Goal: Information Seeking & Learning: Learn about a topic

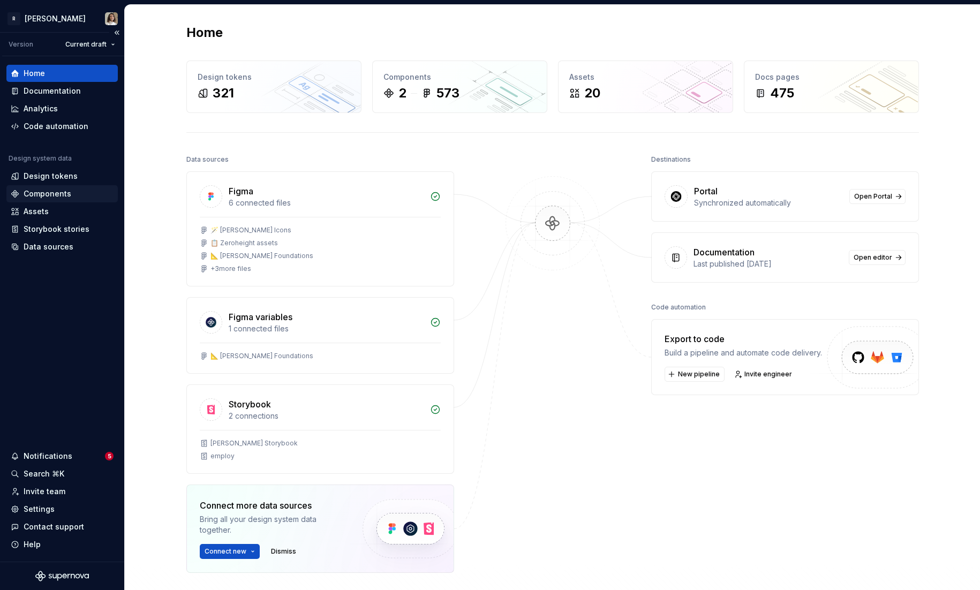
click at [48, 197] on div "Components" at bounding box center [48, 193] width 48 height 11
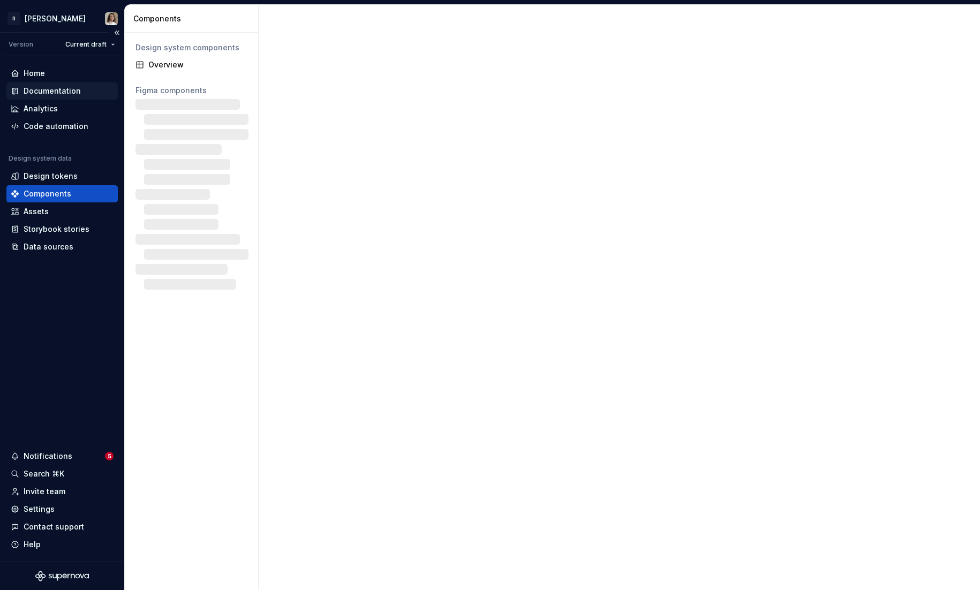
click at [48, 85] on div "Documentation" at bounding box center [61, 90] width 111 height 17
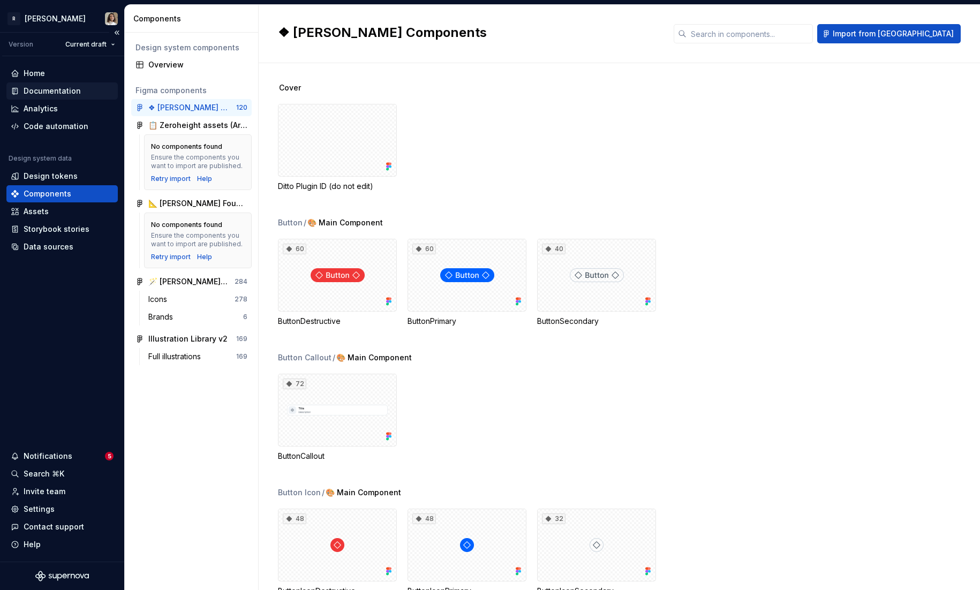
click at [52, 90] on div "Documentation" at bounding box center [52, 91] width 57 height 11
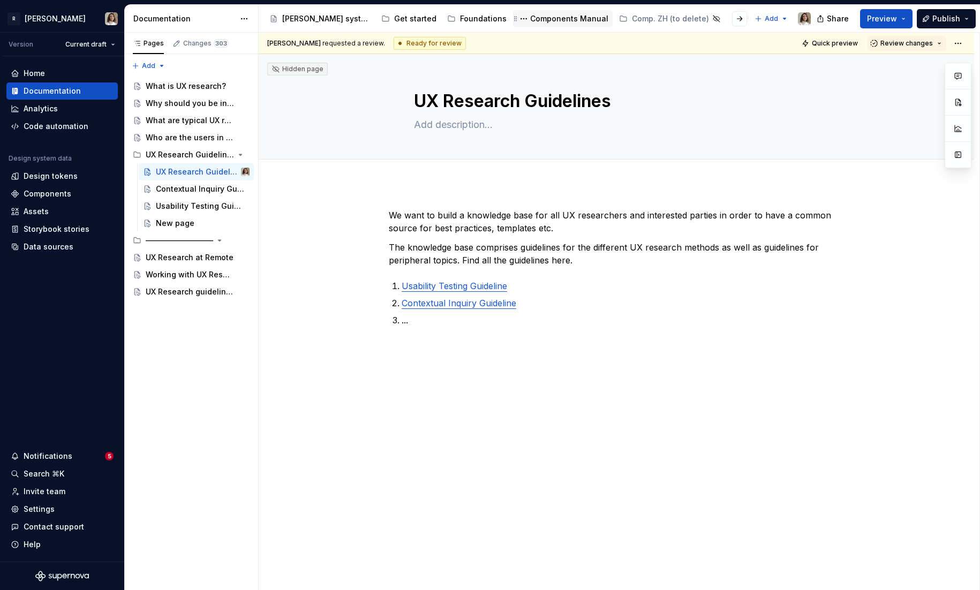
scroll to position [0, 148]
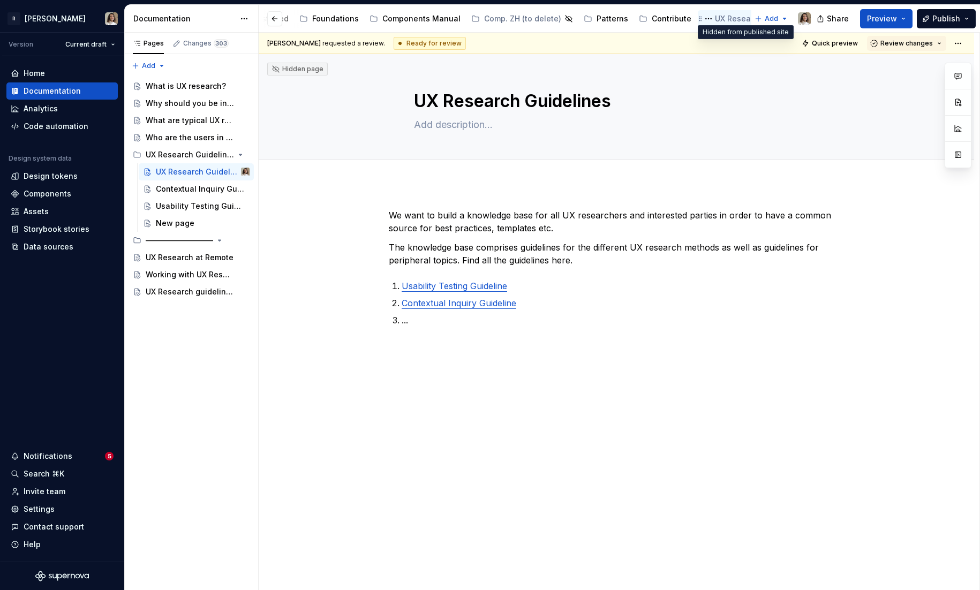
click at [767, 19] on icon "Page tree" at bounding box center [770, 19] width 6 height 6
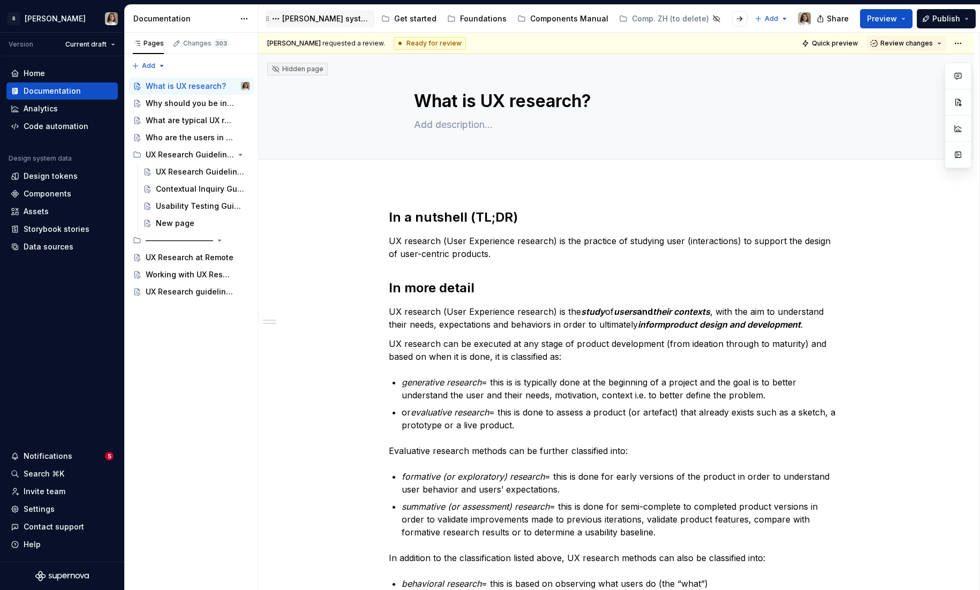
click at [327, 24] on div "[PERSON_NAME] system" at bounding box center [319, 18] width 101 height 13
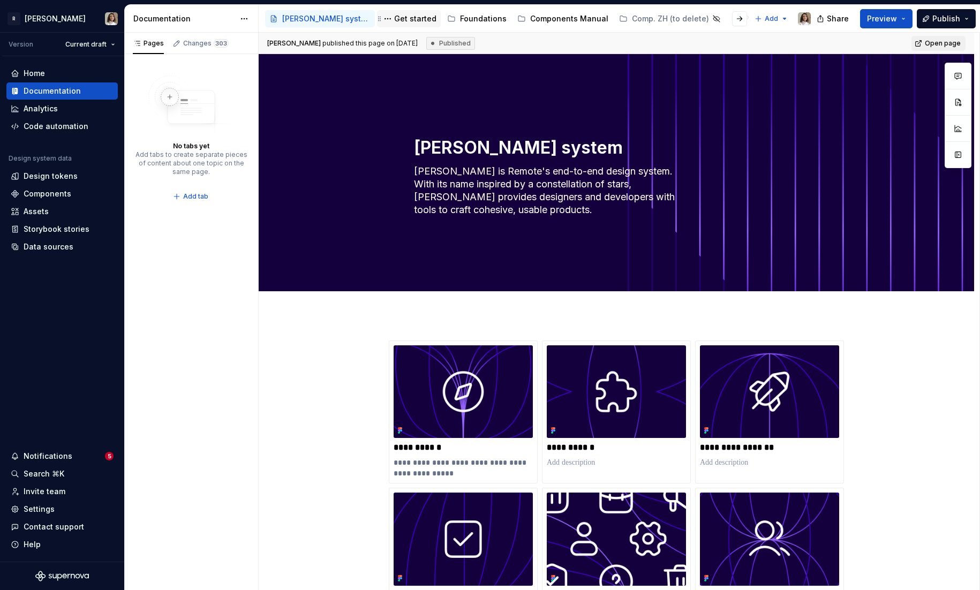
click at [394, 15] on div "Get started" at bounding box center [415, 18] width 42 height 11
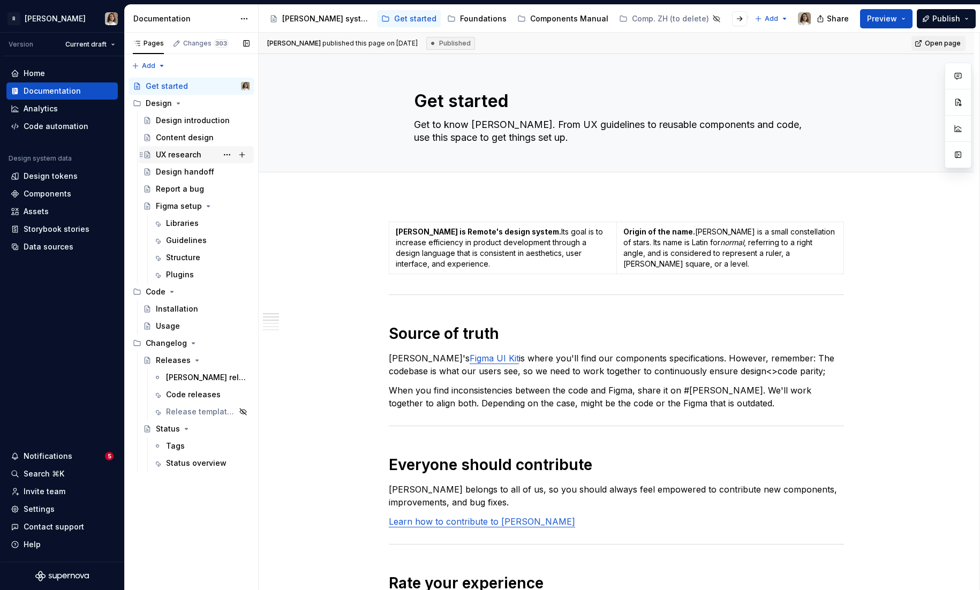
click at [167, 147] on div "UX research" at bounding box center [203, 154] width 94 height 15
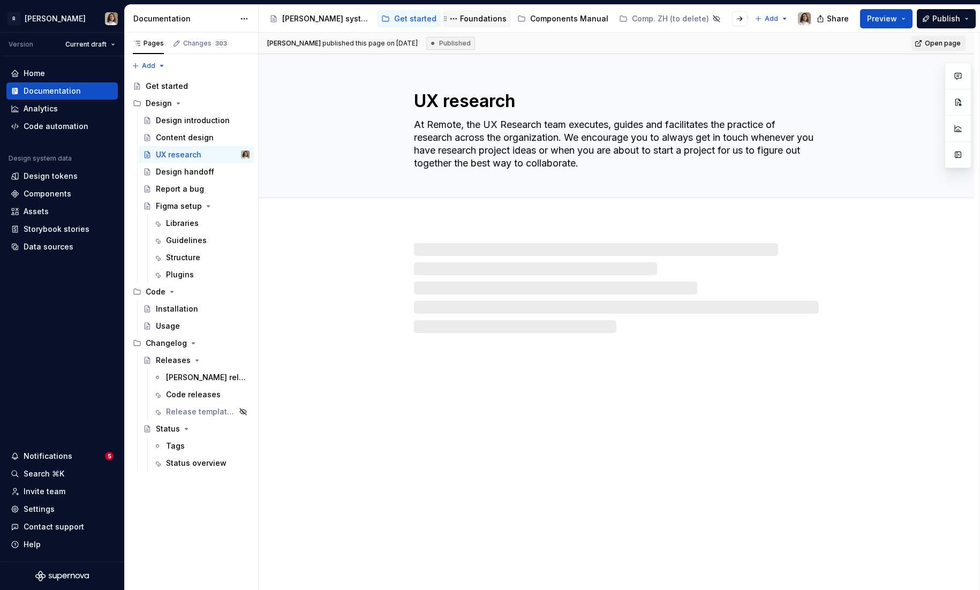
click at [467, 20] on div "Foundations" at bounding box center [483, 18] width 47 height 11
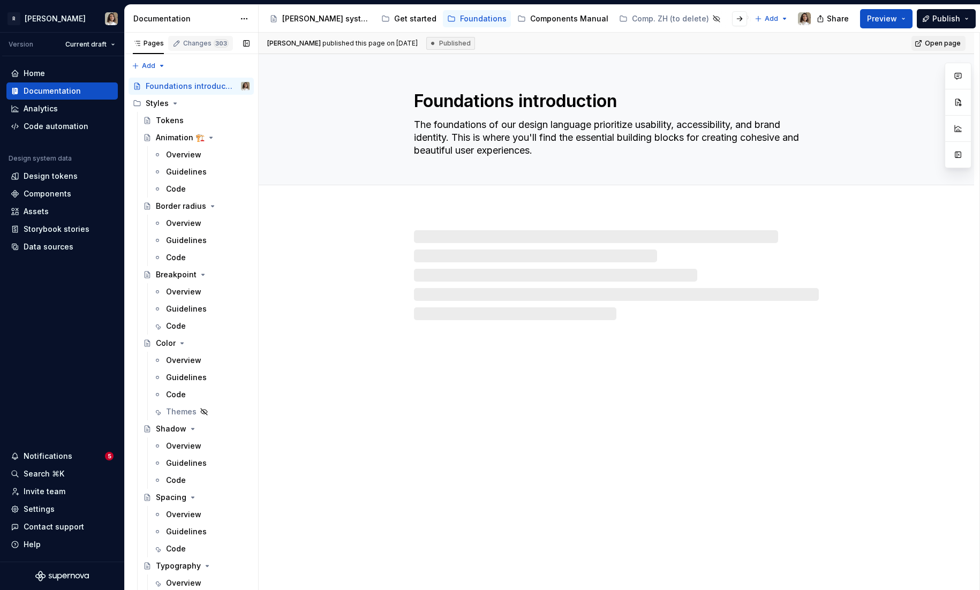
click at [205, 46] on div "Changes 303" at bounding box center [206, 43] width 46 height 9
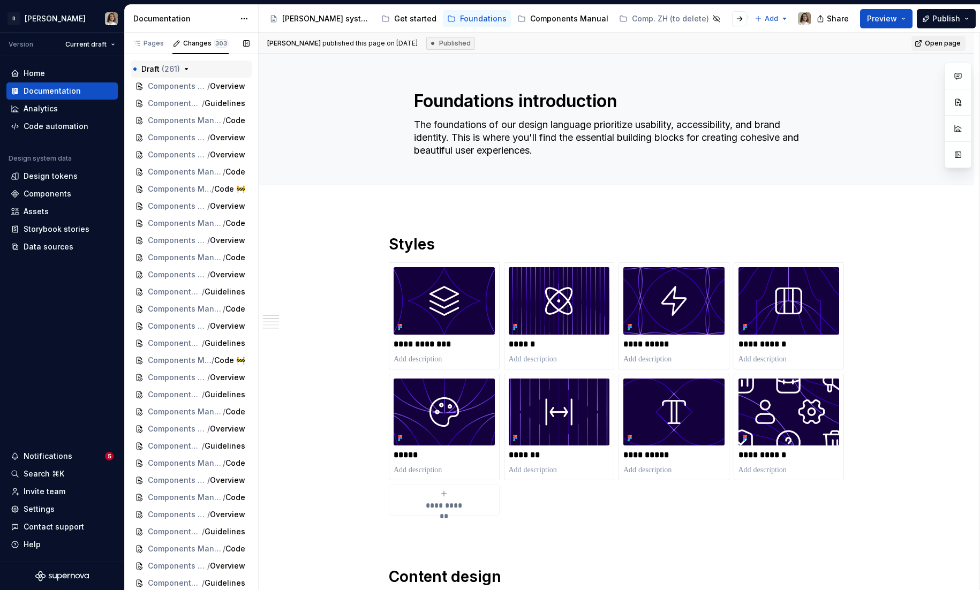
click at [185, 66] on icon "button" at bounding box center [186, 69] width 9 height 9
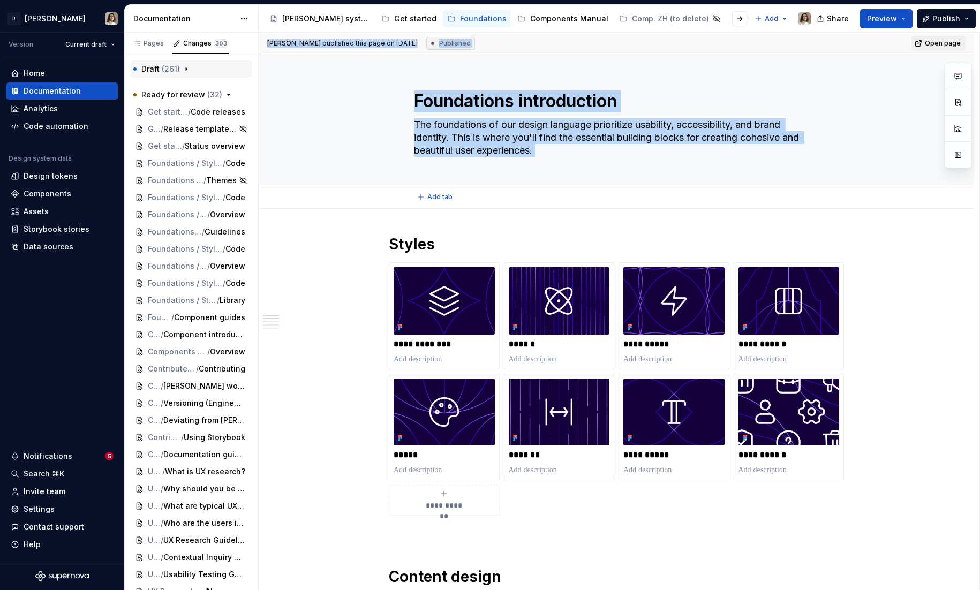
drag, startPoint x: 258, startPoint y: 187, endPoint x: 263, endPoint y: 191, distance: 6.5
click at [263, 191] on div "Pages Changes 303 Add Accessibility guide for tree Page tree. Navigate the tree…" at bounding box center [552, 314] width 855 height 562
click at [158, 163] on span "Foundations / Styles / Breakpoint" at bounding box center [178, 163] width 60 height 11
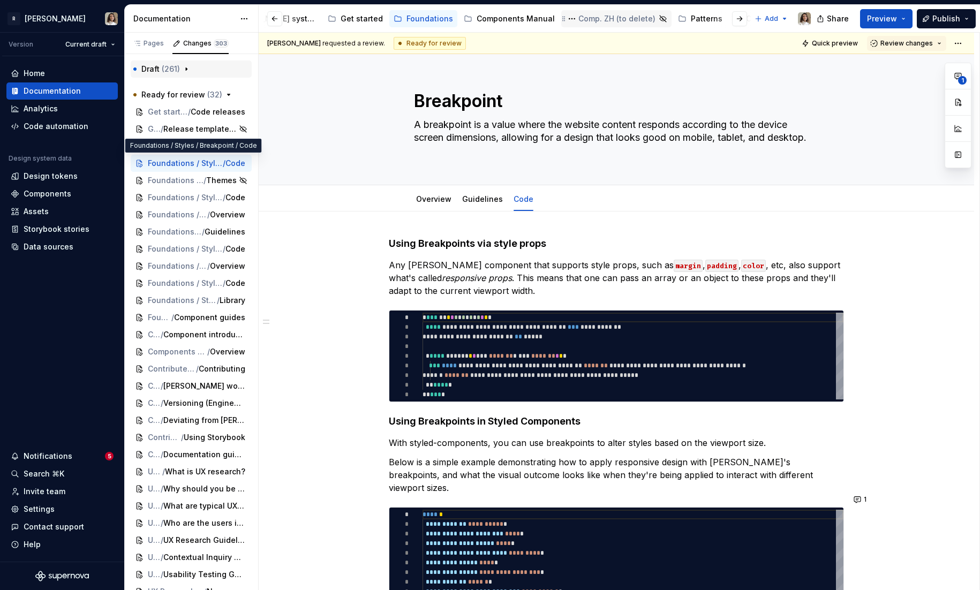
scroll to position [0, 148]
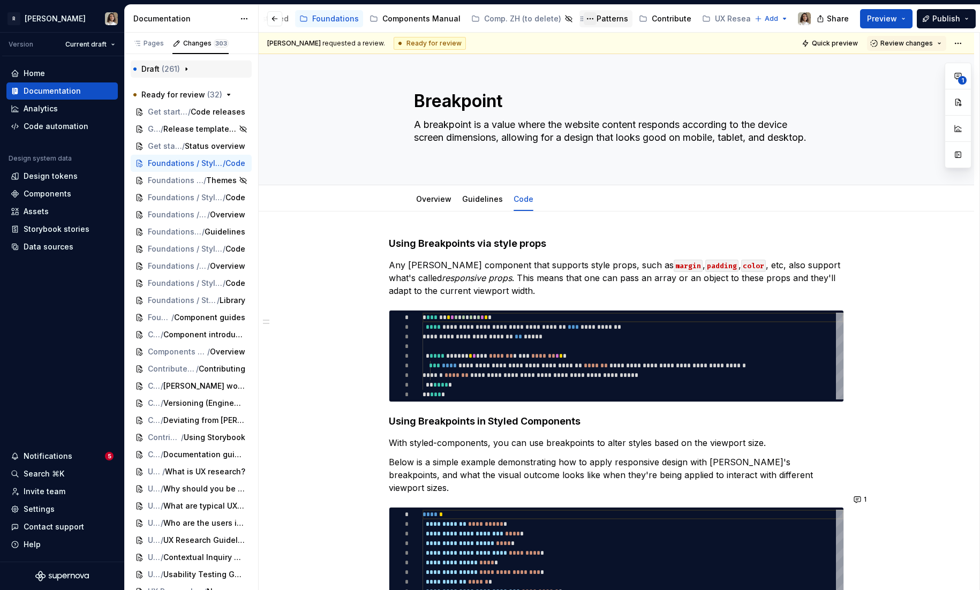
click at [584, 19] on button "Page tree" at bounding box center [590, 18] width 13 height 13
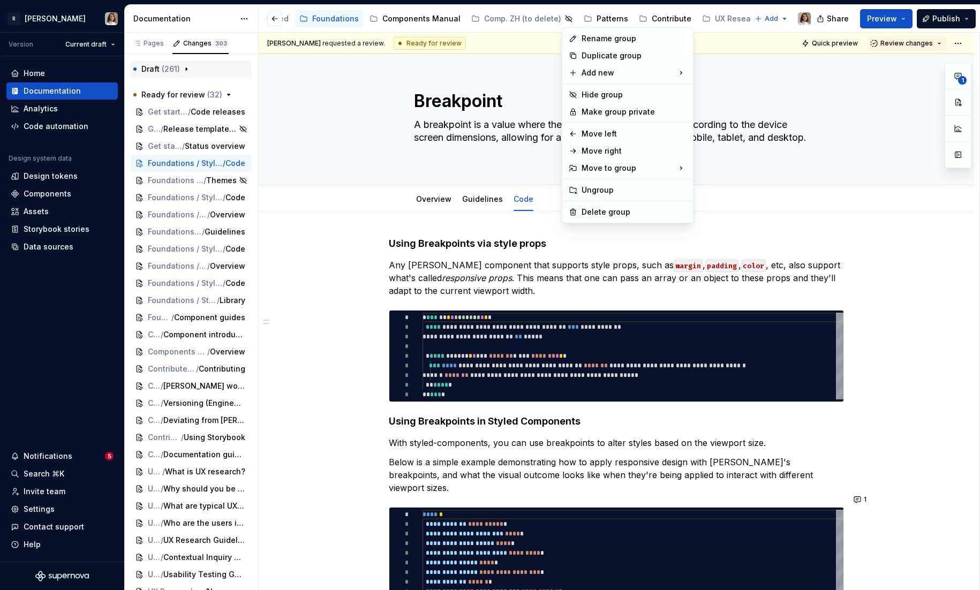
click at [359, 96] on html "R [PERSON_NAME] Version Current draft Home Documentation Analytics Code automat…" at bounding box center [490, 295] width 980 height 590
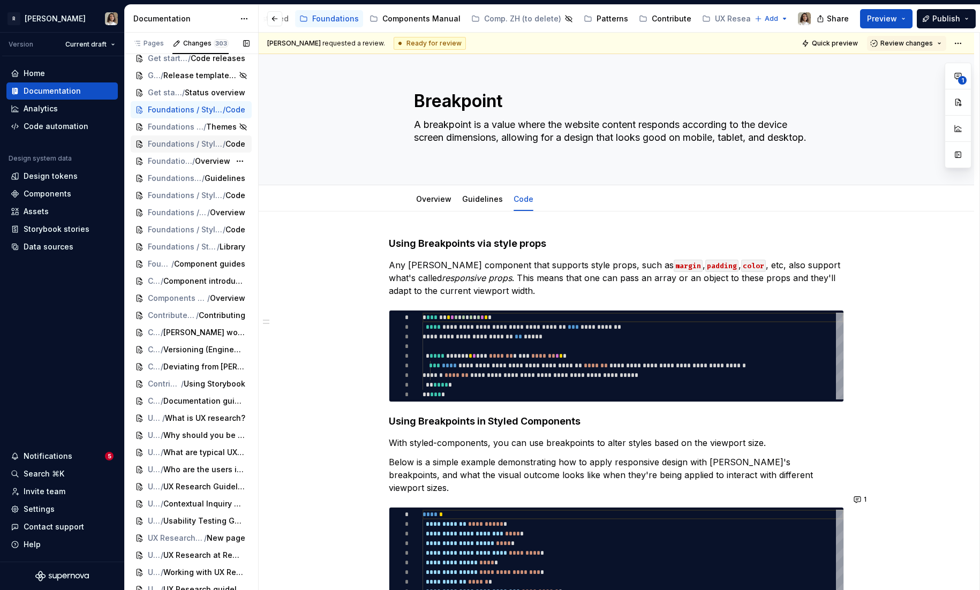
scroll to position [93, 0]
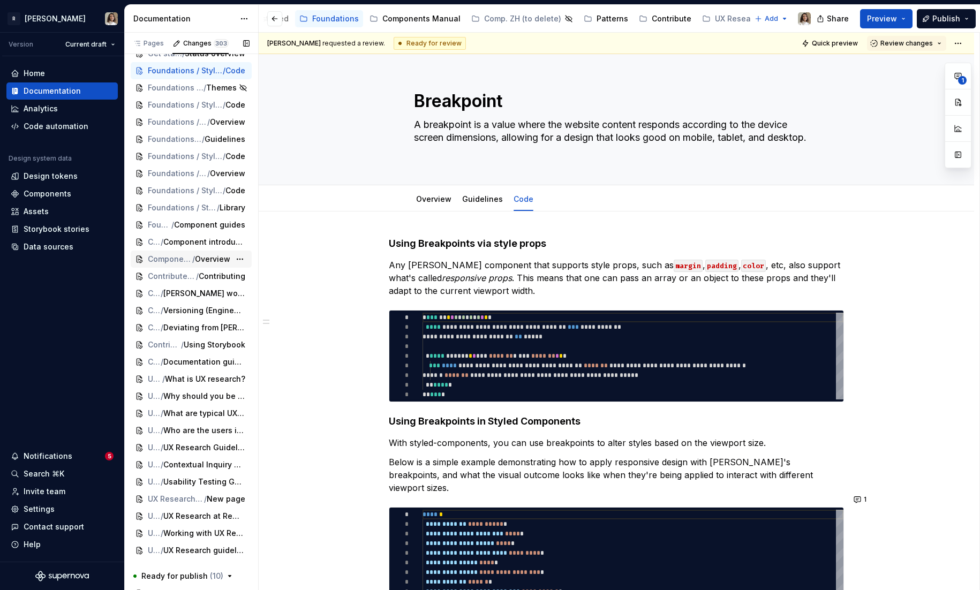
click at [166, 261] on span "Components Manual / Table / Table Control 🏗️" at bounding box center [170, 259] width 44 height 11
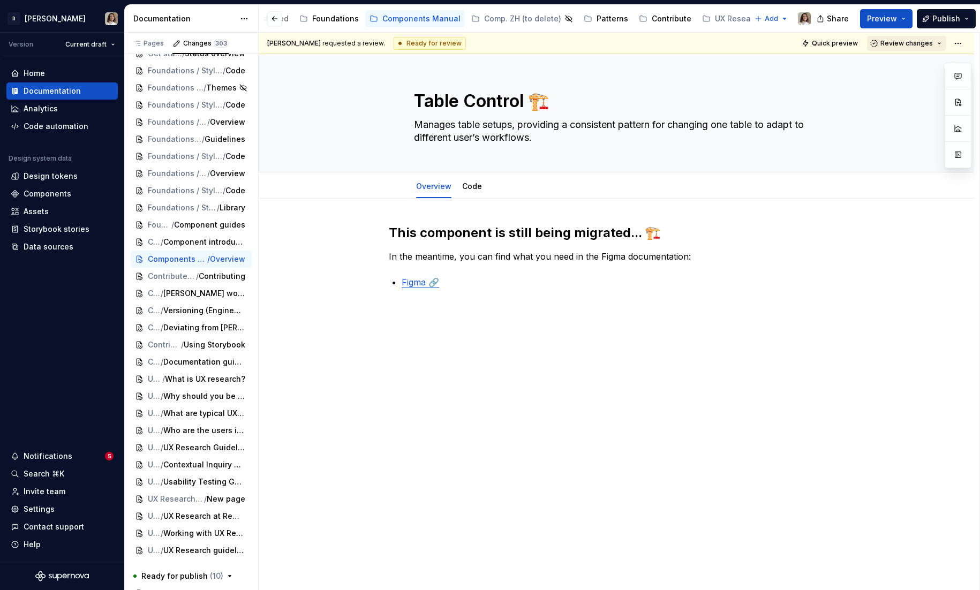
click at [910, 41] on span "Review changes" at bounding box center [906, 43] width 52 height 9
click at [880, 68] on div "Approve" at bounding box center [915, 64] width 94 height 11
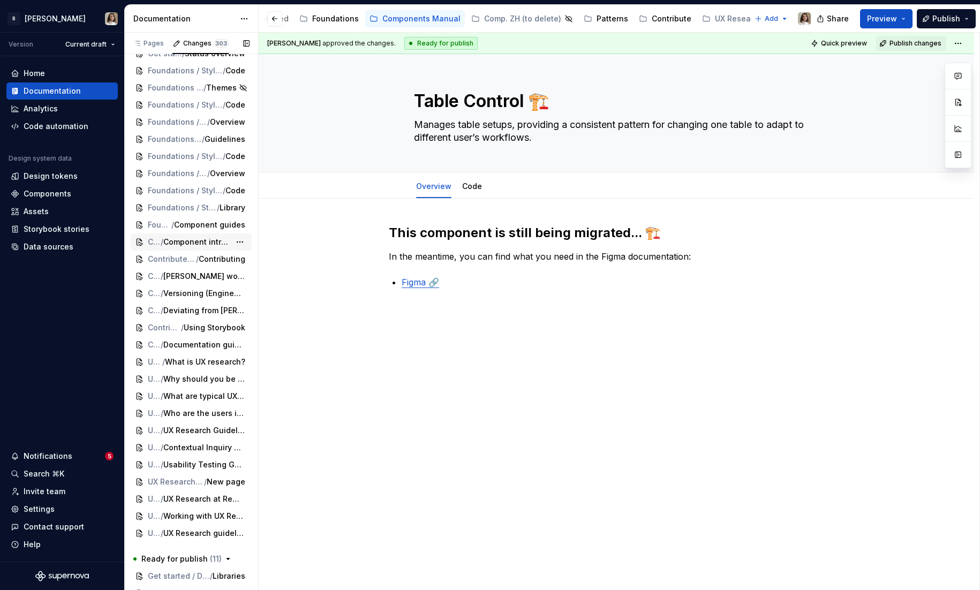
click at [170, 242] on span "Component introduction" at bounding box center [196, 242] width 67 height 11
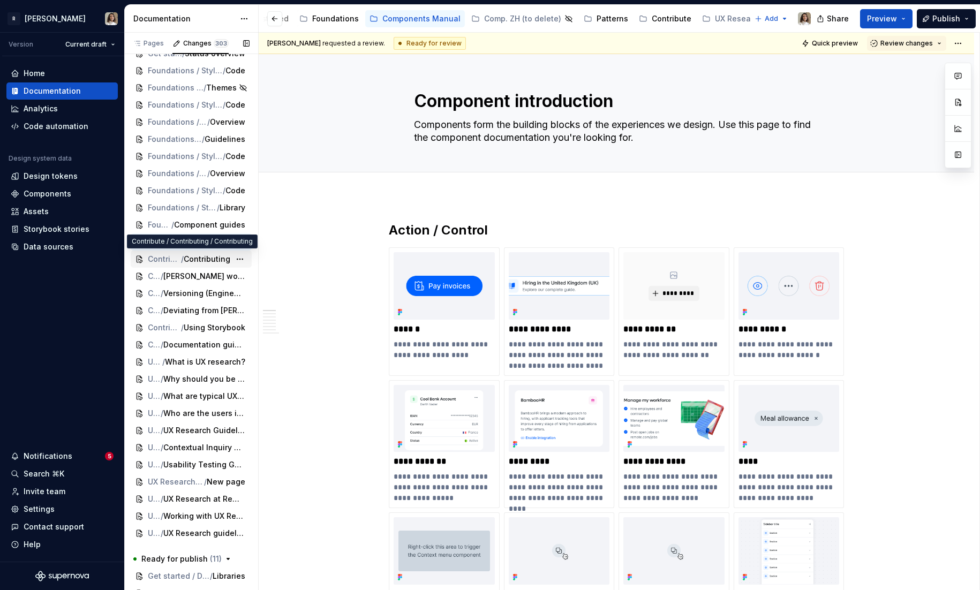
click at [168, 261] on span "Contribute / Contributing" at bounding box center [164, 259] width 33 height 11
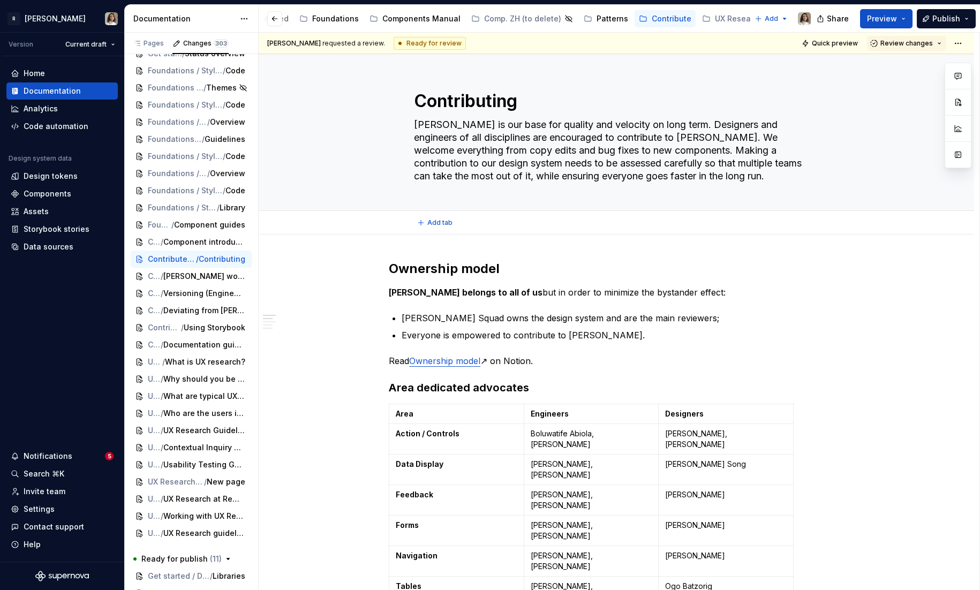
type textarea "*"
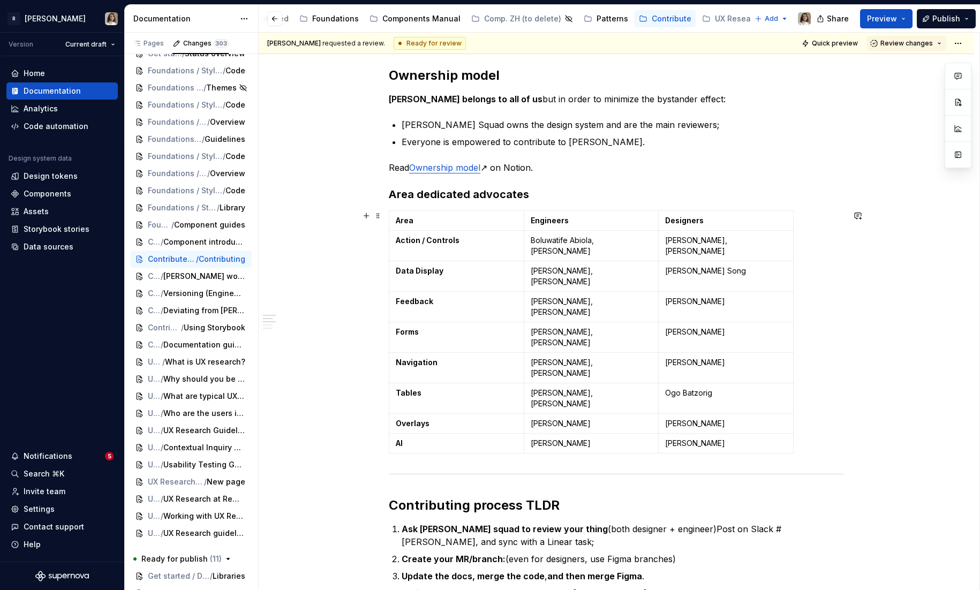
scroll to position [150, 0]
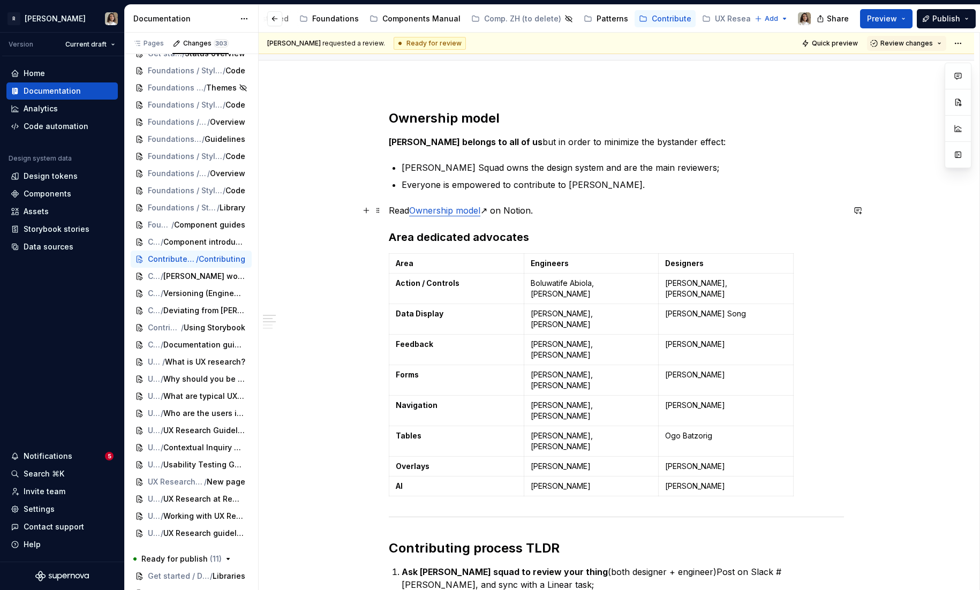
click at [533, 215] on p "Read Ownership model ↗ on Notion." at bounding box center [616, 210] width 455 height 13
click at [542, 235] on h3 "Area dedicated advocates" at bounding box center [616, 237] width 455 height 15
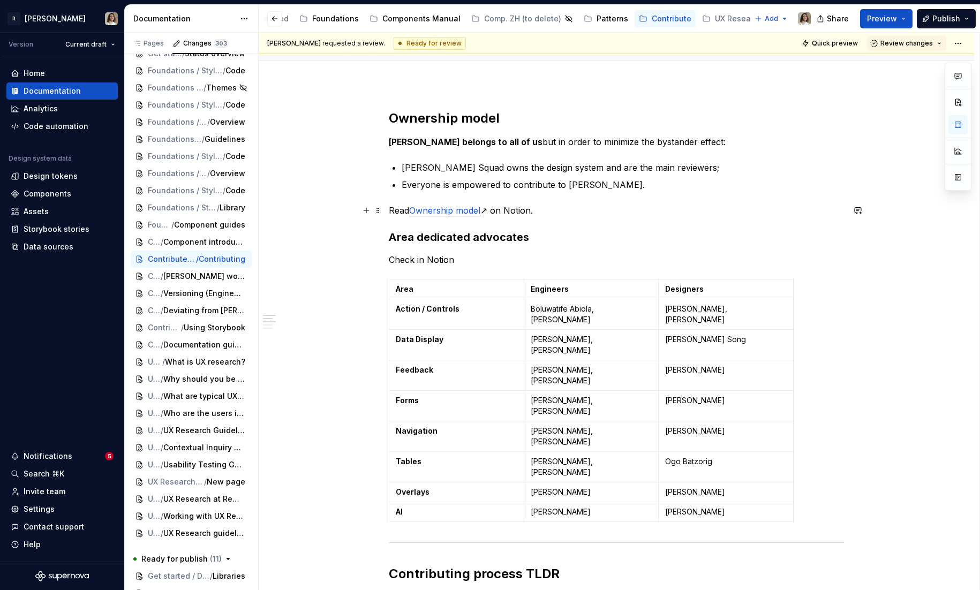
click at [467, 210] on link "Ownership model" at bounding box center [444, 210] width 71 height 11
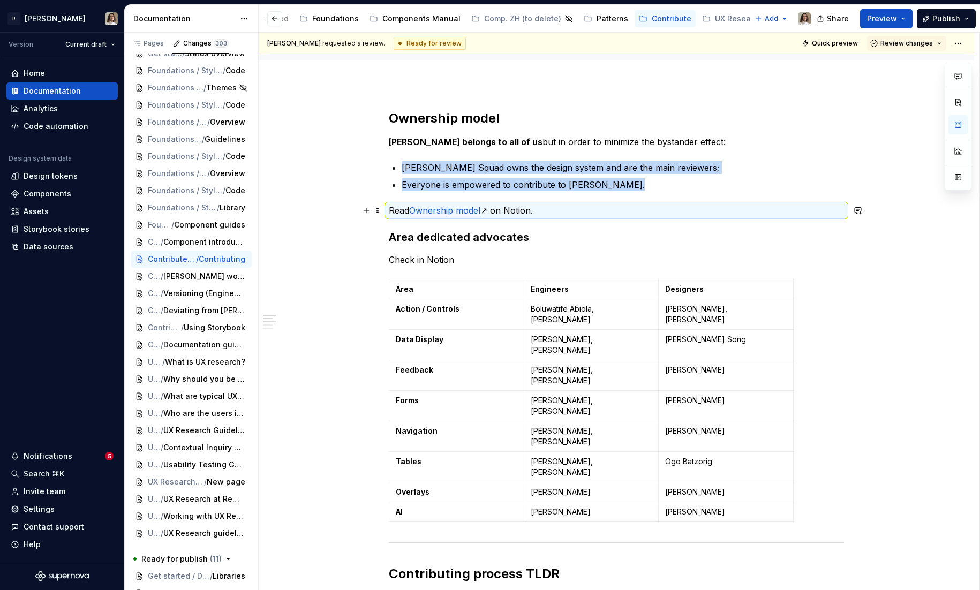
click at [457, 210] on link "Ownership model" at bounding box center [444, 210] width 71 height 11
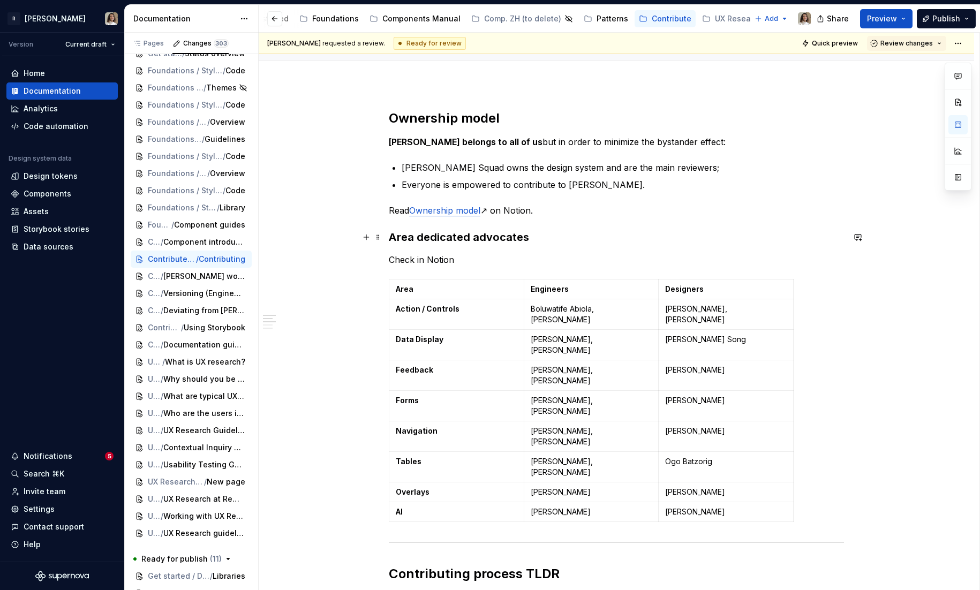
click at [451, 236] on h3 "Area dedicated advocates" at bounding box center [616, 237] width 455 height 15
type textarea "*"
click at [463, 261] on p "Check in Notion" at bounding box center [616, 259] width 455 height 13
click at [445, 214] on link "Ownership model" at bounding box center [444, 210] width 71 height 11
click at [515, 187] on button "button" at bounding box center [522, 188] width 15 height 15
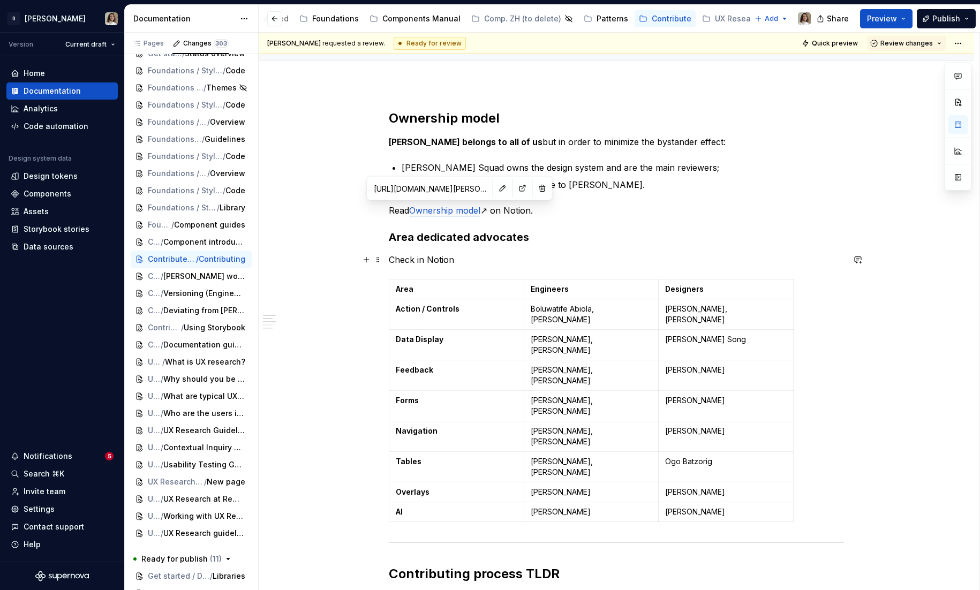
click at [476, 254] on p "Check in Notion" at bounding box center [616, 259] width 455 height 13
click at [438, 258] on p "Check in Notion" at bounding box center [616, 259] width 455 height 13
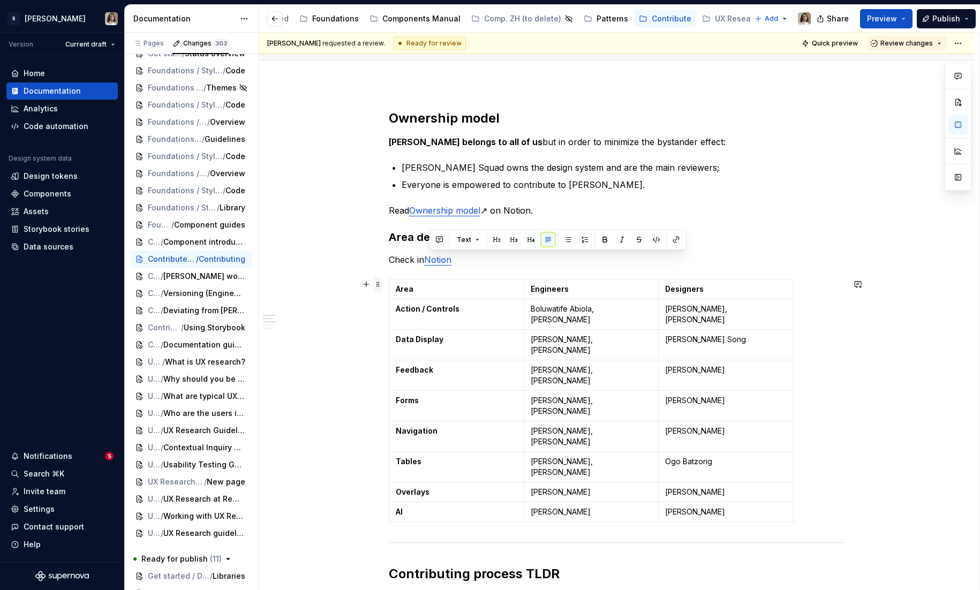
click at [378, 283] on span at bounding box center [378, 284] width 9 height 15
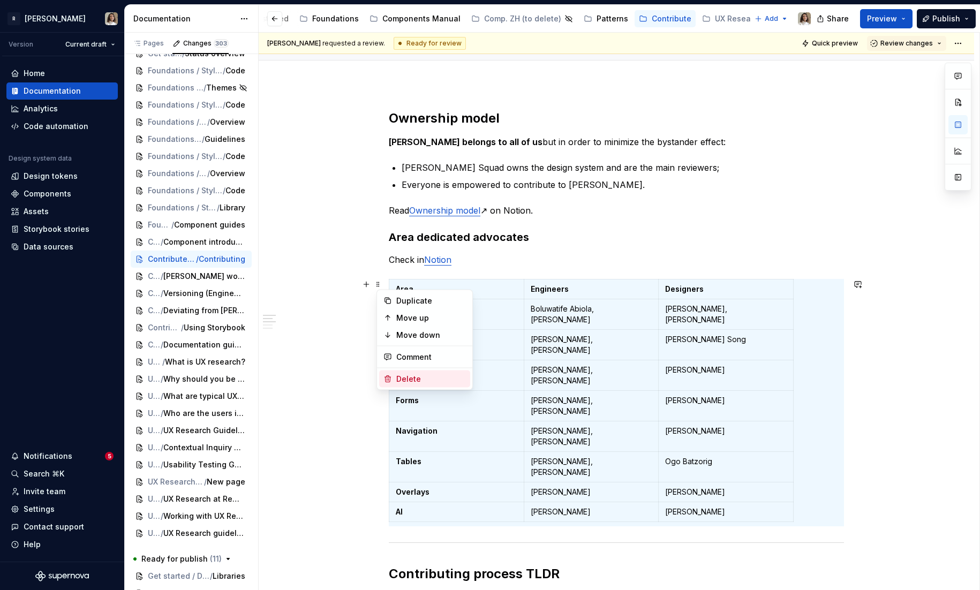
click at [396, 374] on div "Delete" at bounding box center [431, 379] width 70 height 11
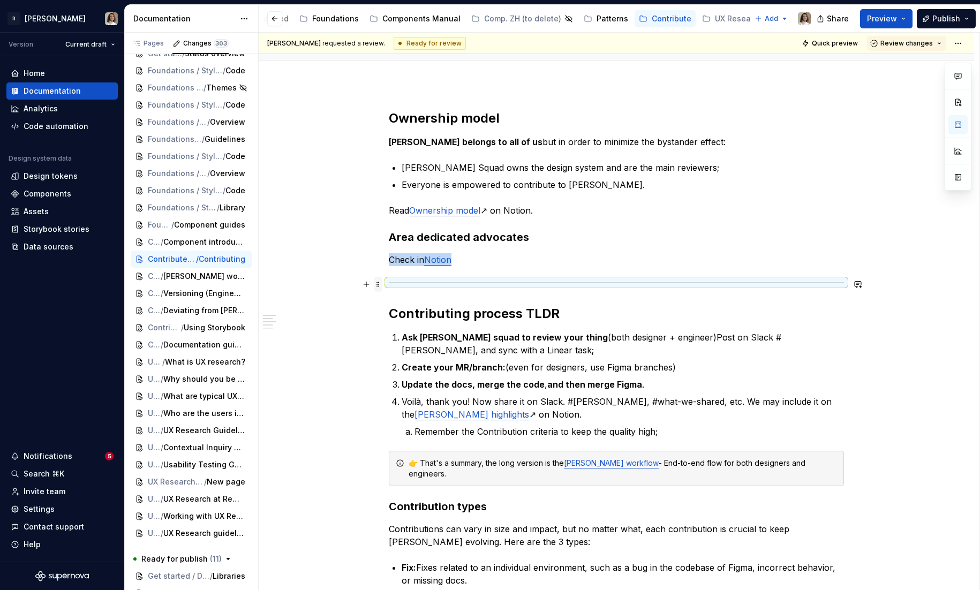
click at [380, 284] on span at bounding box center [378, 284] width 9 height 15
click at [395, 380] on div "Delete" at bounding box center [424, 379] width 91 height 17
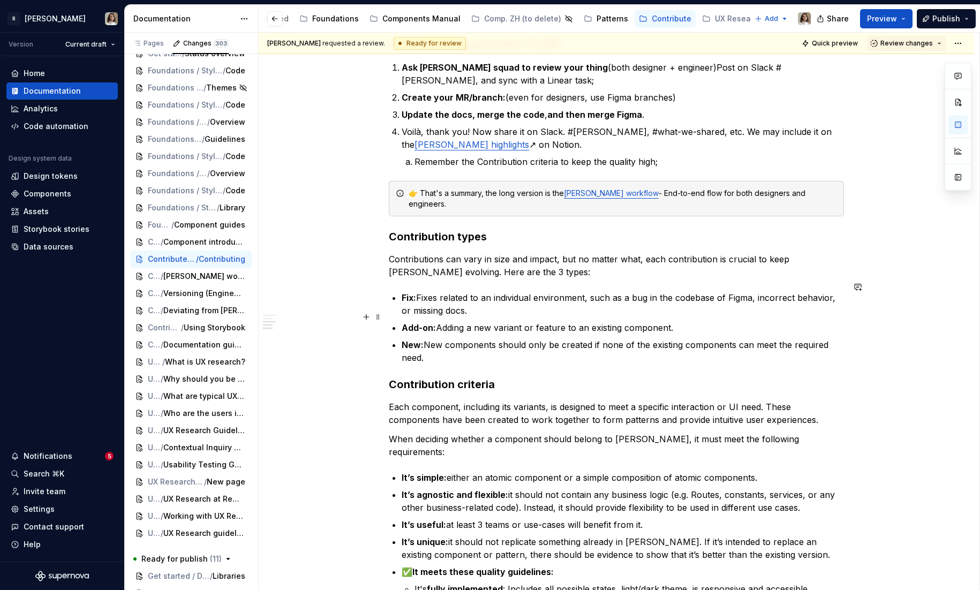
scroll to position [406, 0]
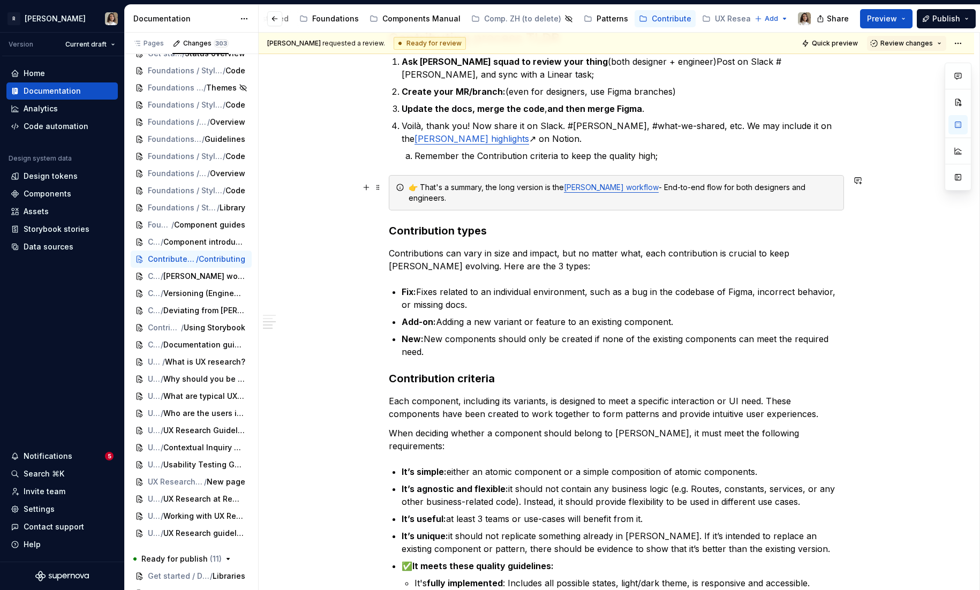
click at [593, 191] on link "[PERSON_NAME] workflow" at bounding box center [611, 187] width 95 height 9
click at [528, 265] on div "Ownership model [PERSON_NAME] belongs to all of us but in order to minimize the…" at bounding box center [616, 312] width 455 height 916
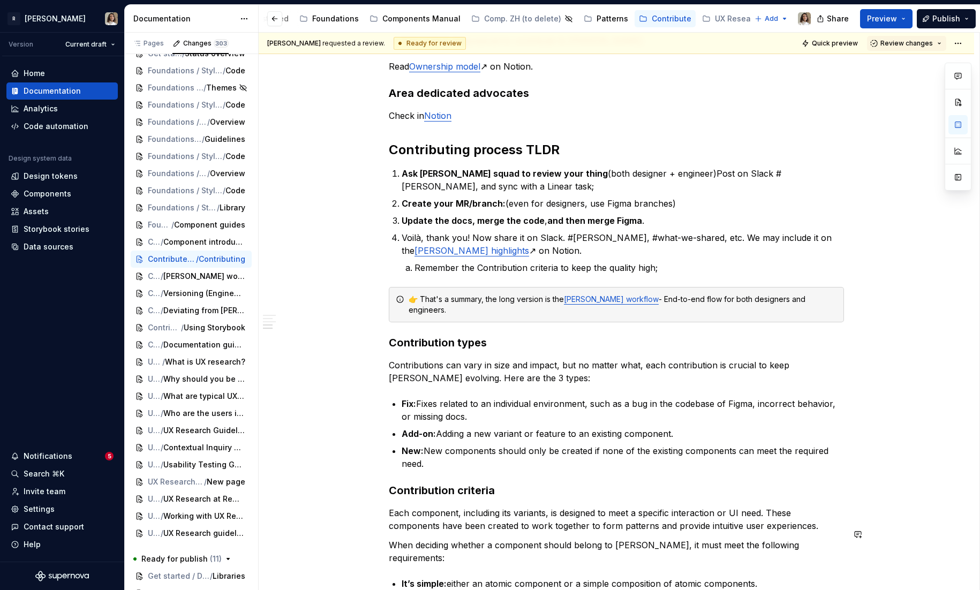
scroll to position [0, 0]
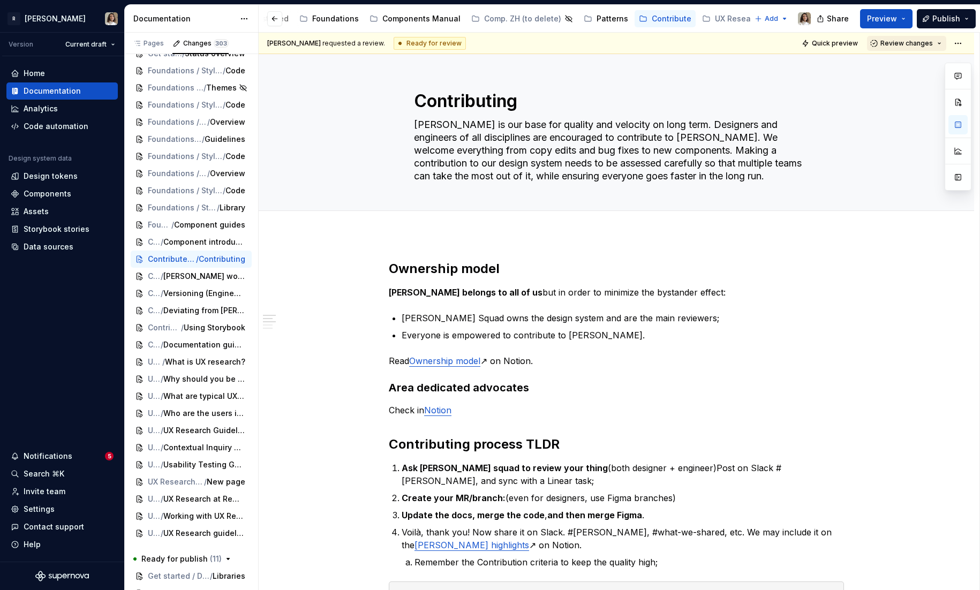
click at [888, 36] on button "Review changes" at bounding box center [906, 43] width 79 height 15
click at [879, 64] on div "Approve" at bounding box center [915, 64] width 94 height 11
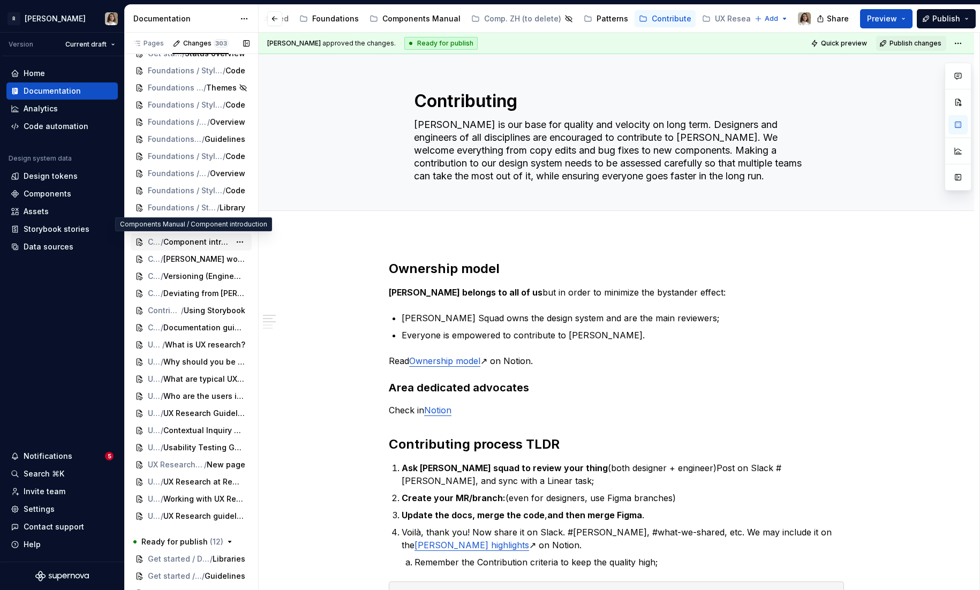
click at [176, 239] on span "Component introduction" at bounding box center [196, 242] width 67 height 11
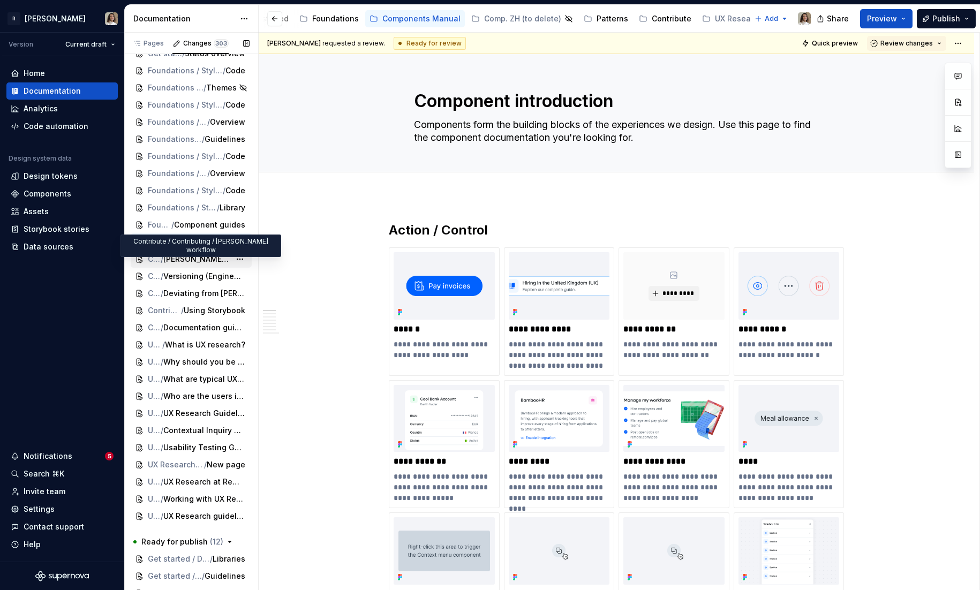
click at [163, 262] on span "/" at bounding box center [162, 259] width 3 height 11
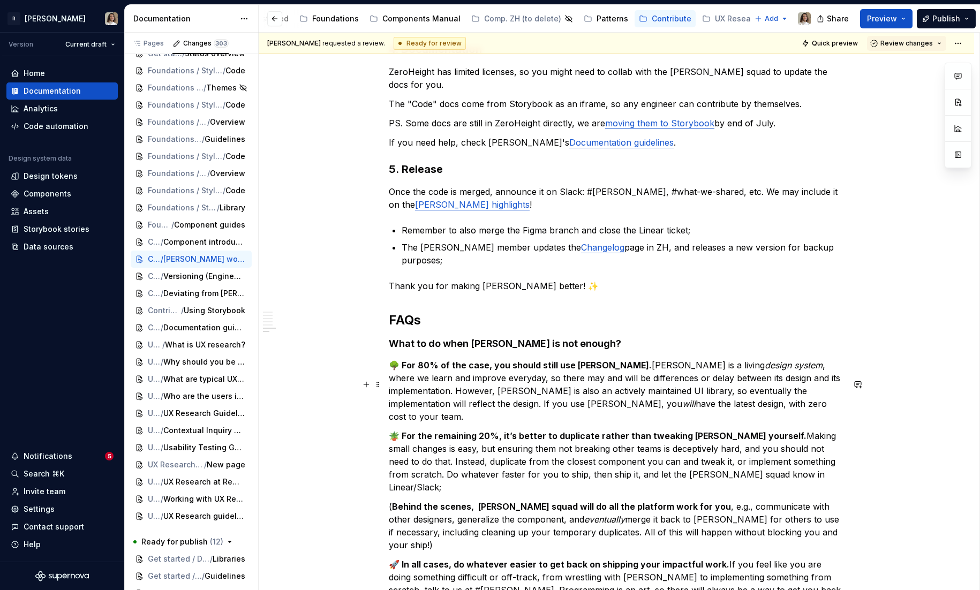
scroll to position [866, 0]
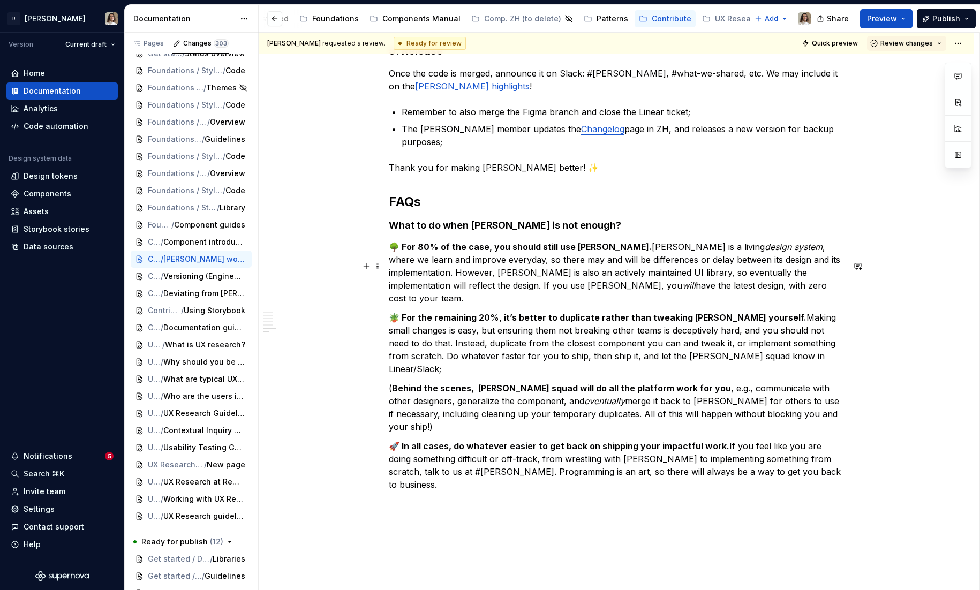
click at [488, 311] on p "🪴 For the remaining 20%, it’s better to duplicate rather than tweaking [PERSON_…" at bounding box center [616, 343] width 455 height 64
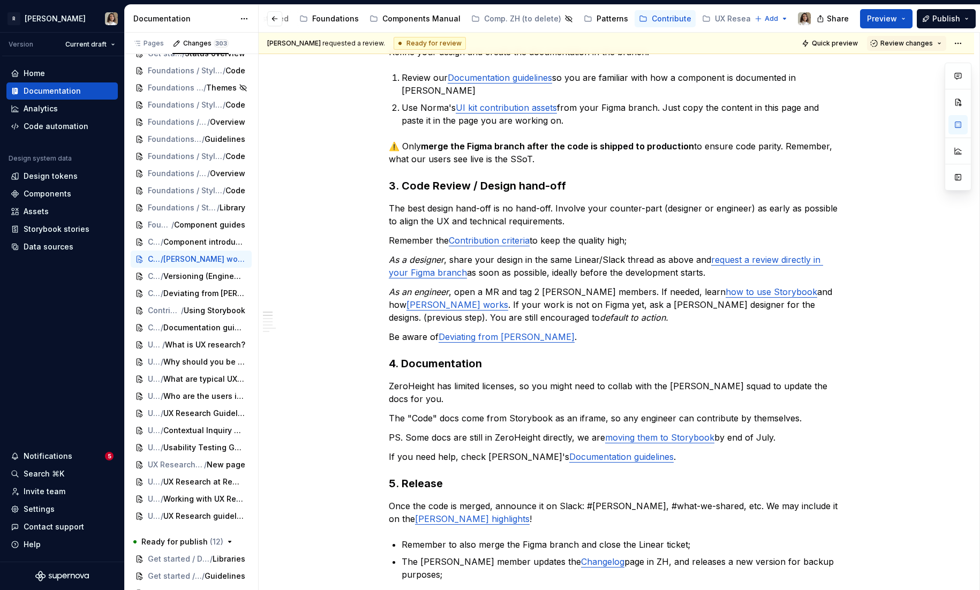
scroll to position [0, 0]
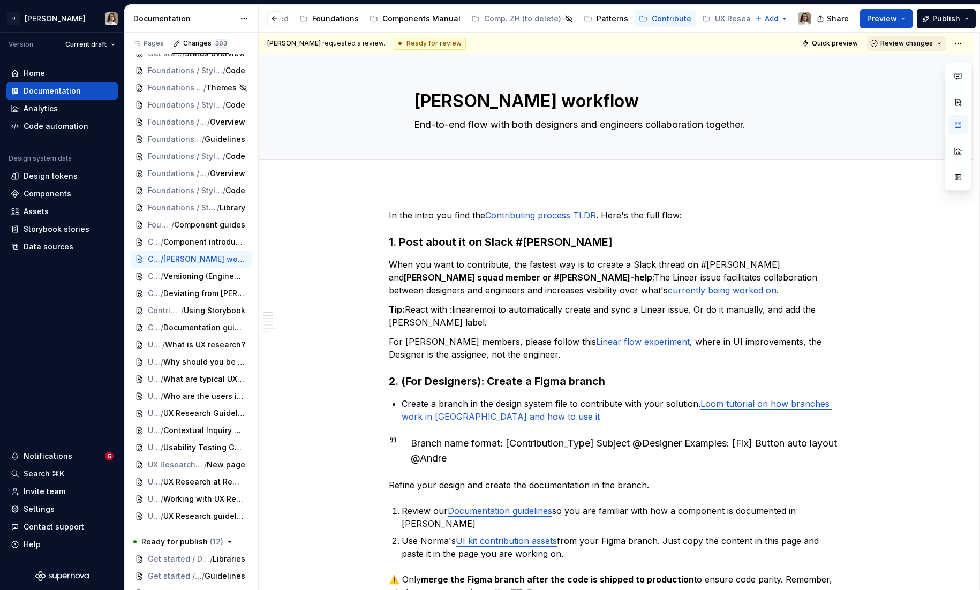
click at [900, 36] on button "Review changes" at bounding box center [906, 43] width 79 height 15
click at [875, 63] on div "Approve" at bounding box center [915, 64] width 94 height 11
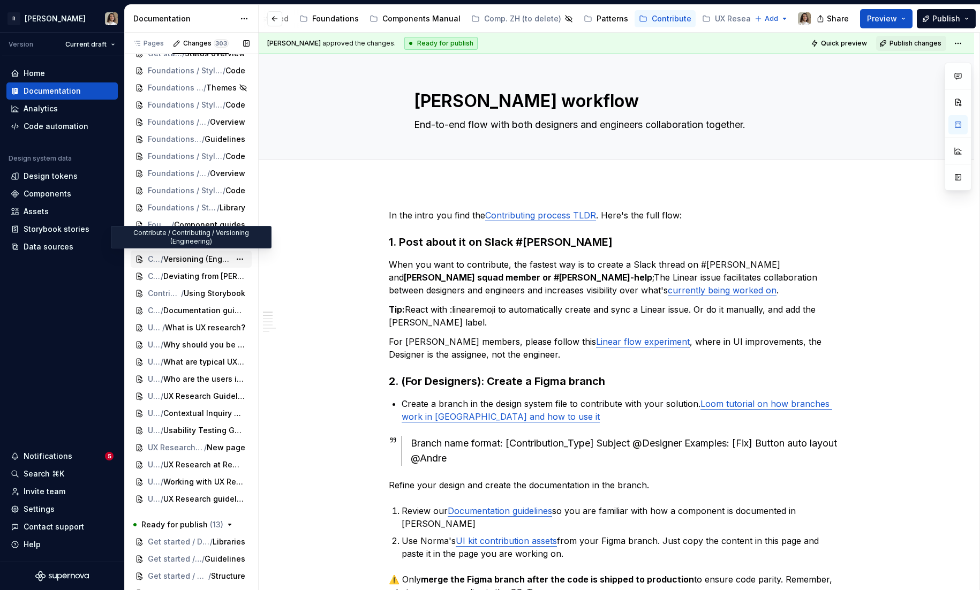
click at [173, 255] on span "Versioning (Engineering)" at bounding box center [196, 259] width 67 height 11
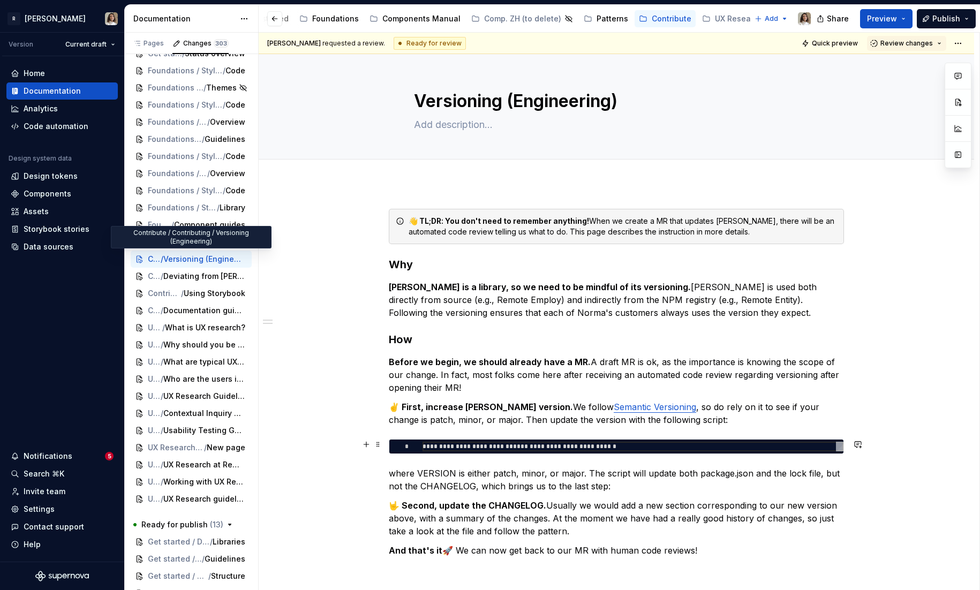
click at [480, 442] on div "**********" at bounding box center [632, 447] width 421 height 10
type textarea "*"
type textarea "**********"
click at [550, 277] on div "**********" at bounding box center [616, 383] width 455 height 348
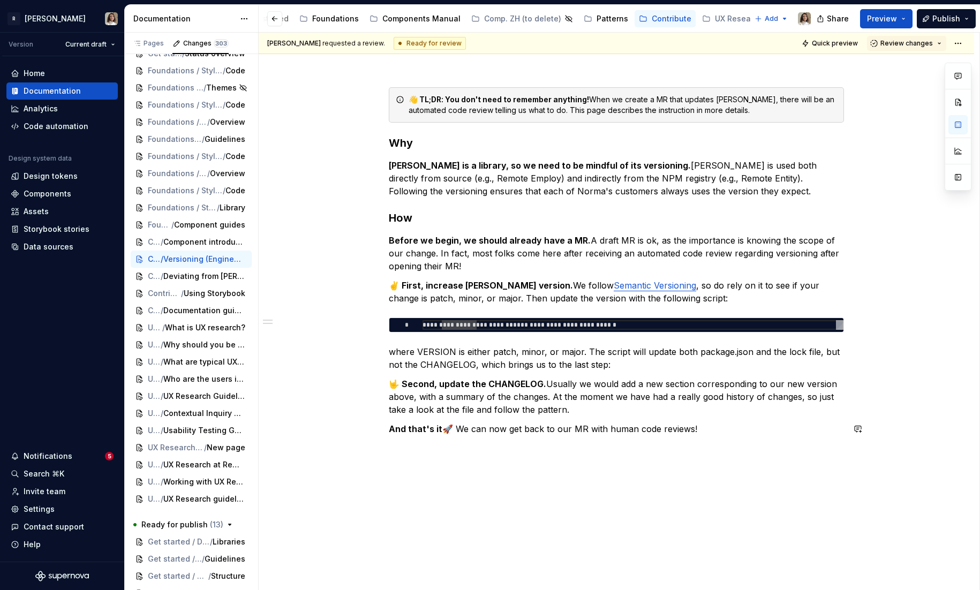
scroll to position [123, 0]
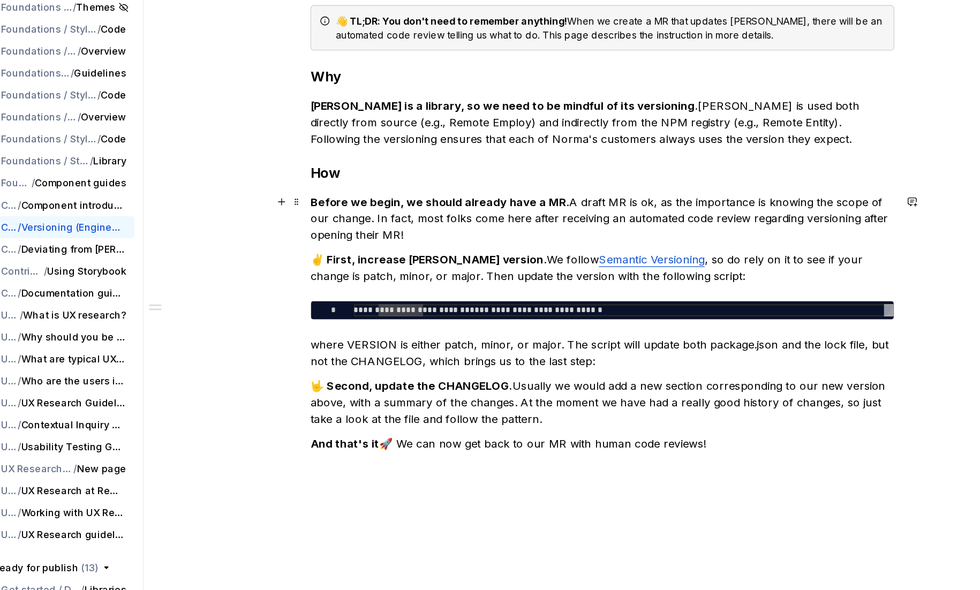
click at [517, 268] on p "Before we begin, we should already have a MR. A draft MR is ok, as the importan…" at bounding box center [616, 252] width 455 height 39
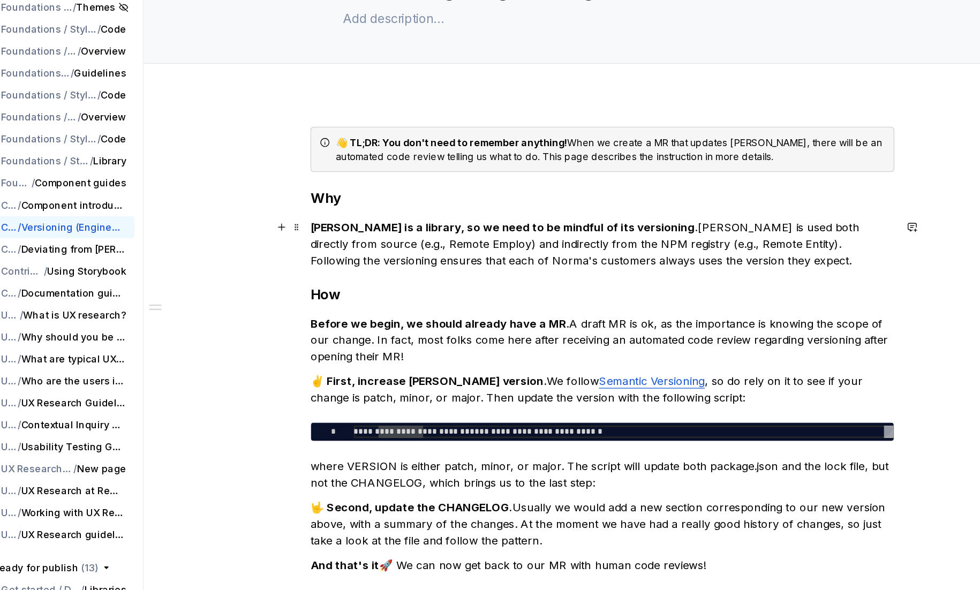
scroll to position [20, 0]
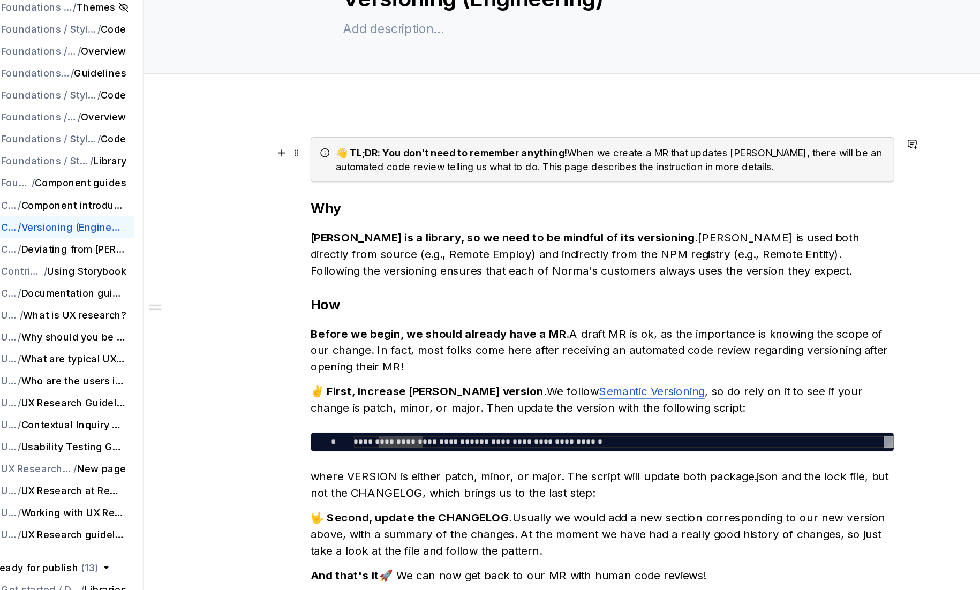
type textarea "*"
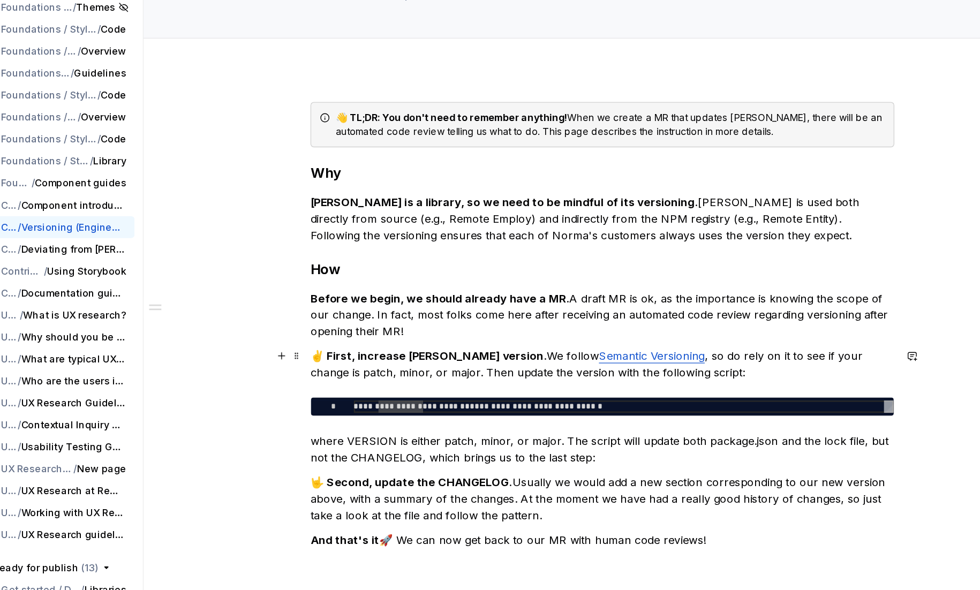
scroll to position [51, 0]
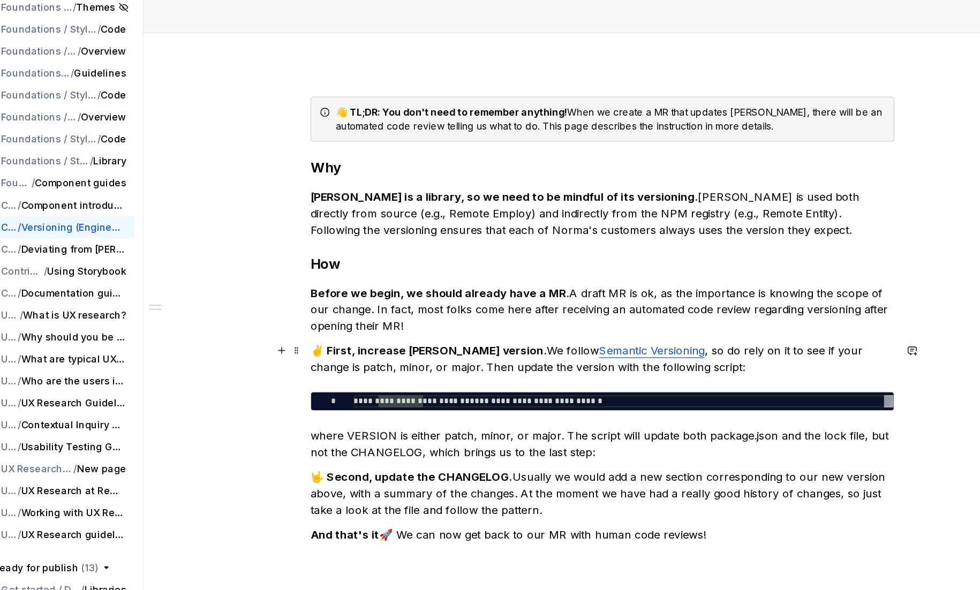
click at [439, 354] on strong "✌️ First, increase [PERSON_NAME] version." at bounding box center [481, 355] width 184 height 11
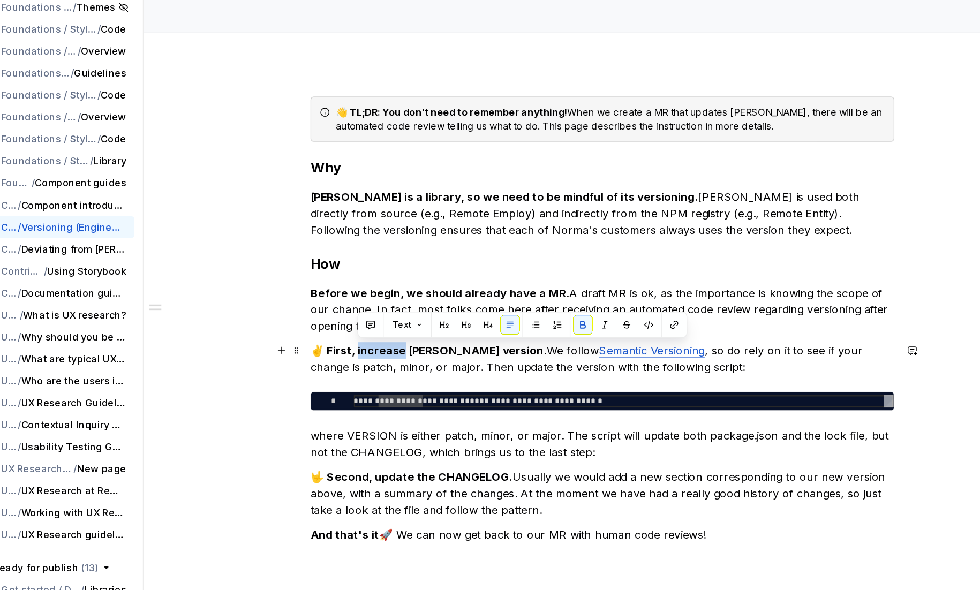
click at [439, 354] on strong "✌️ First, increase [PERSON_NAME] version." at bounding box center [481, 355] width 184 height 11
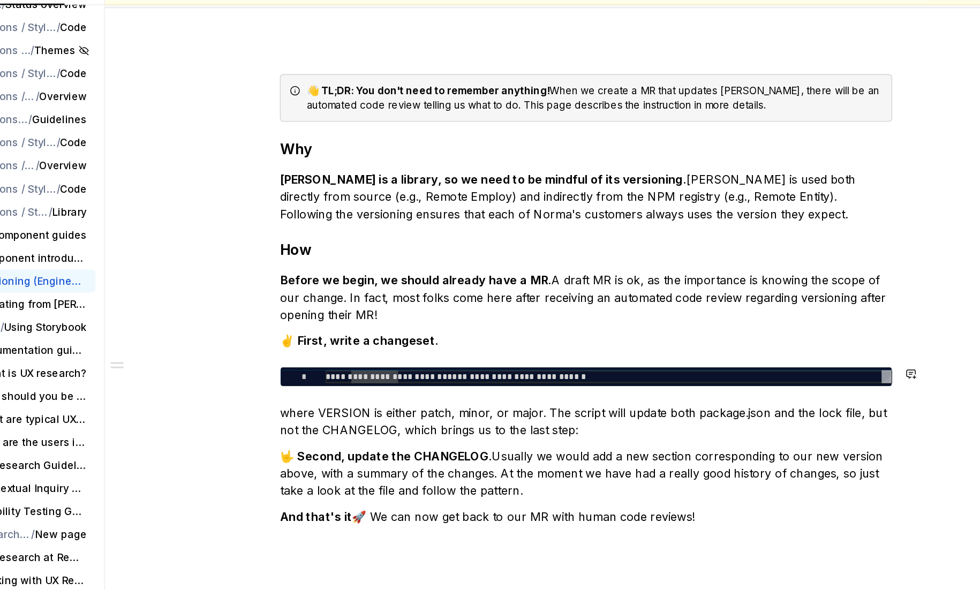
scroll to position [97, 0]
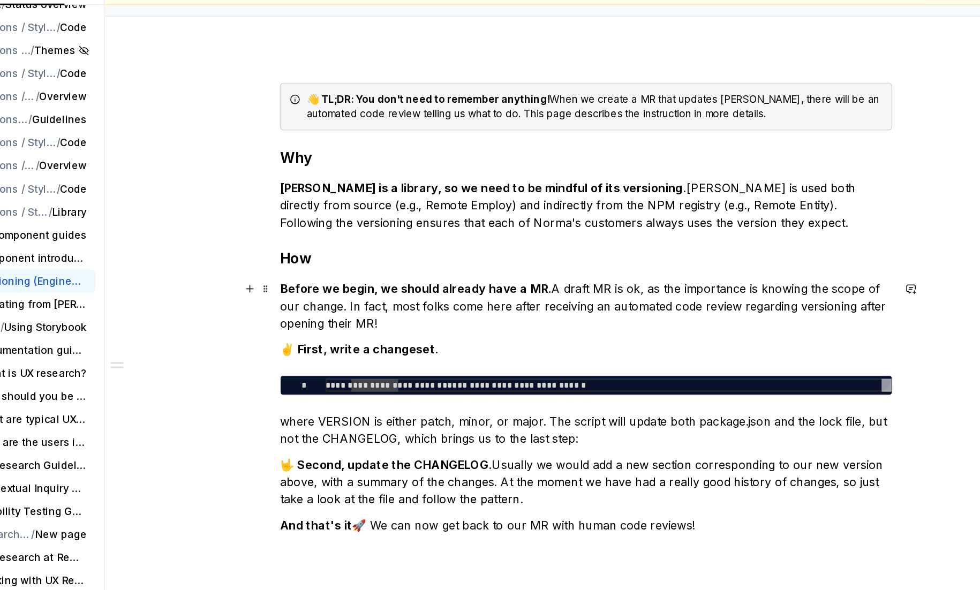
click at [474, 294] on p "Before we begin, we should already have a MR. A draft MR is ok, as the importan…" at bounding box center [616, 278] width 455 height 39
click at [403, 308] on strong "✌️ First, write a changeset." at bounding box center [448, 310] width 118 height 11
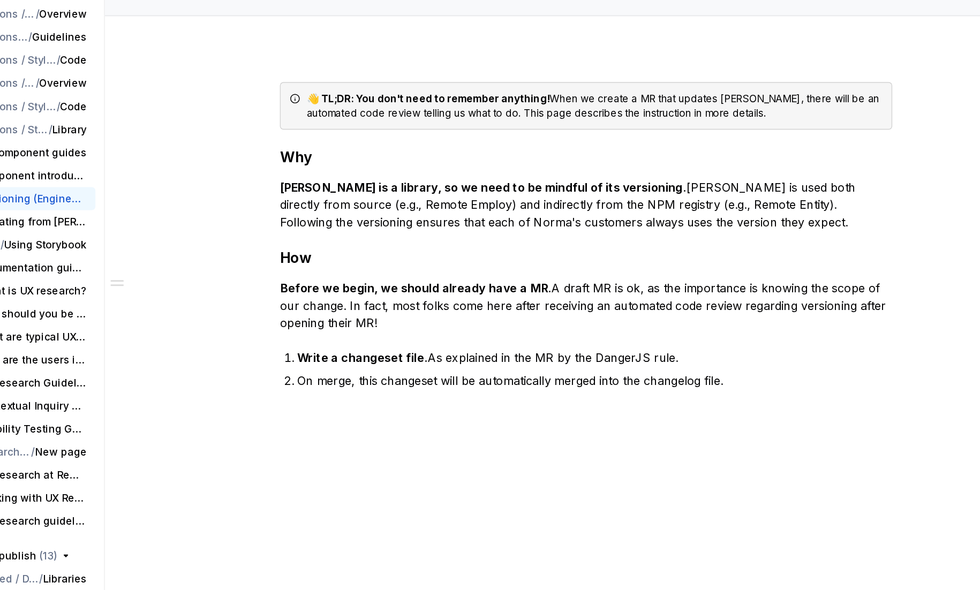
scroll to position [36, 0]
click at [686, 374] on p "Write a changeset file. As explained in the MR by the DangerJS rule." at bounding box center [623, 377] width 442 height 13
click at [443, 394] on p "On merge, this changeset will be automatically merged into the changelog file." at bounding box center [623, 394] width 442 height 13
click at [456, 395] on p "On merge, this changeset will be automatically merged into the changelog file." at bounding box center [623, 394] width 442 height 13
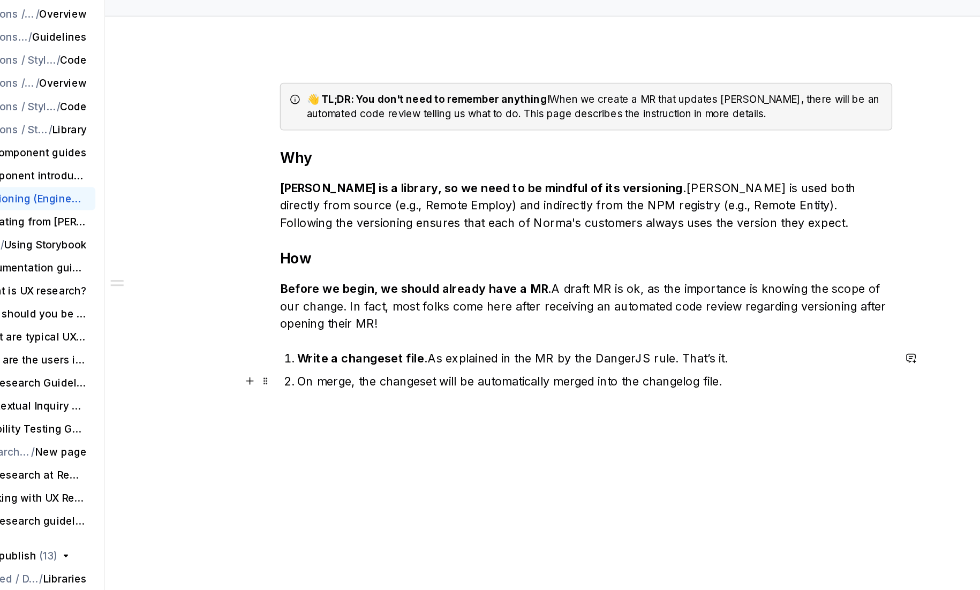
click at [717, 393] on p "On merge, the changeset will be automatically merged into the changelog file." at bounding box center [623, 394] width 442 height 13
click at [480, 359] on div "👋 TL;DR: You don't need to remember anything! When we create a MR that updates …" at bounding box center [616, 287] width 455 height 228
click at [548, 349] on p "Before we begin, we should already have a MR. A draft MR is ok, as the importan…" at bounding box center [616, 339] width 455 height 39
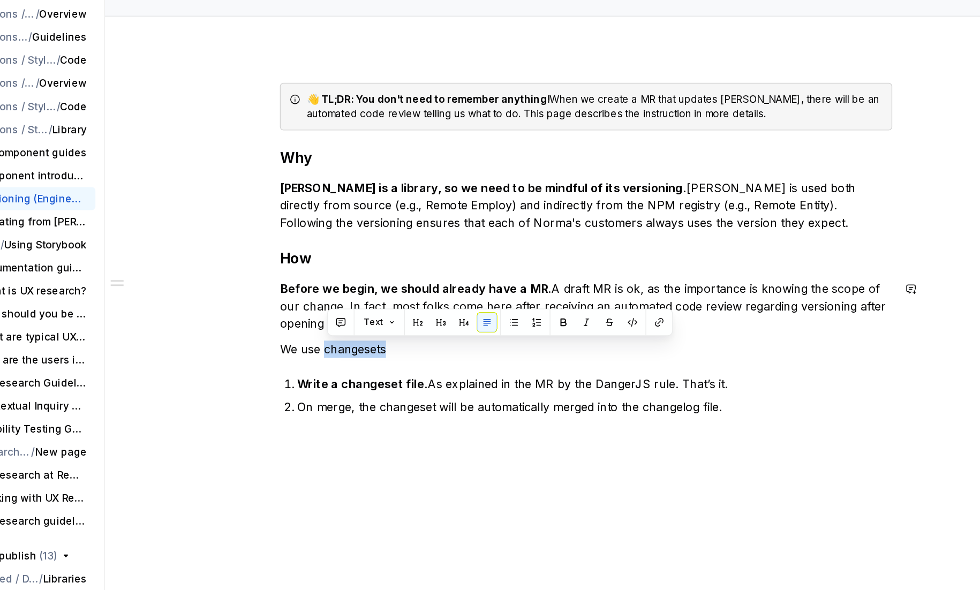
copy p "changesets"
type textarea "*"
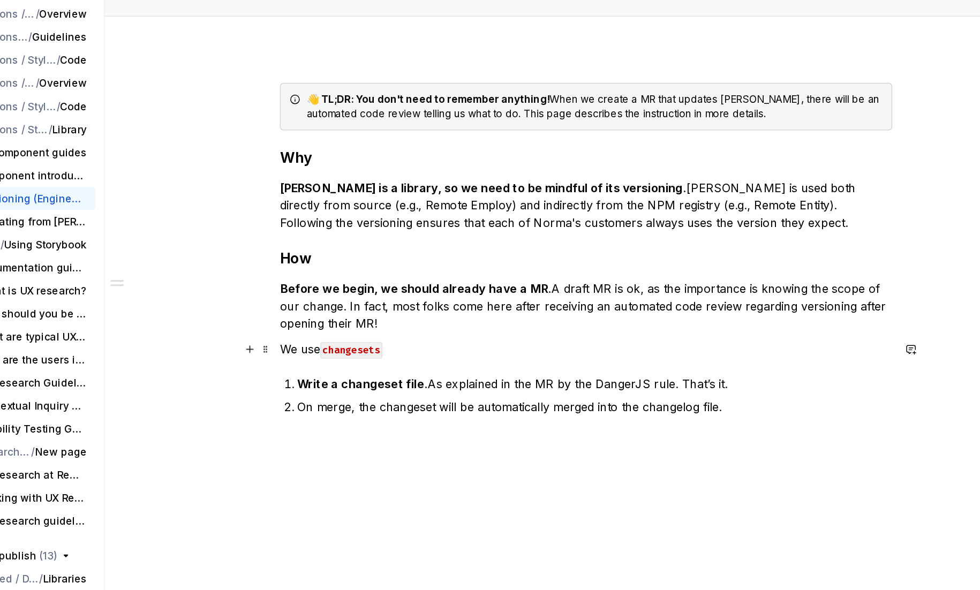
click at [453, 374] on code "changesets" at bounding box center [442, 372] width 46 height 12
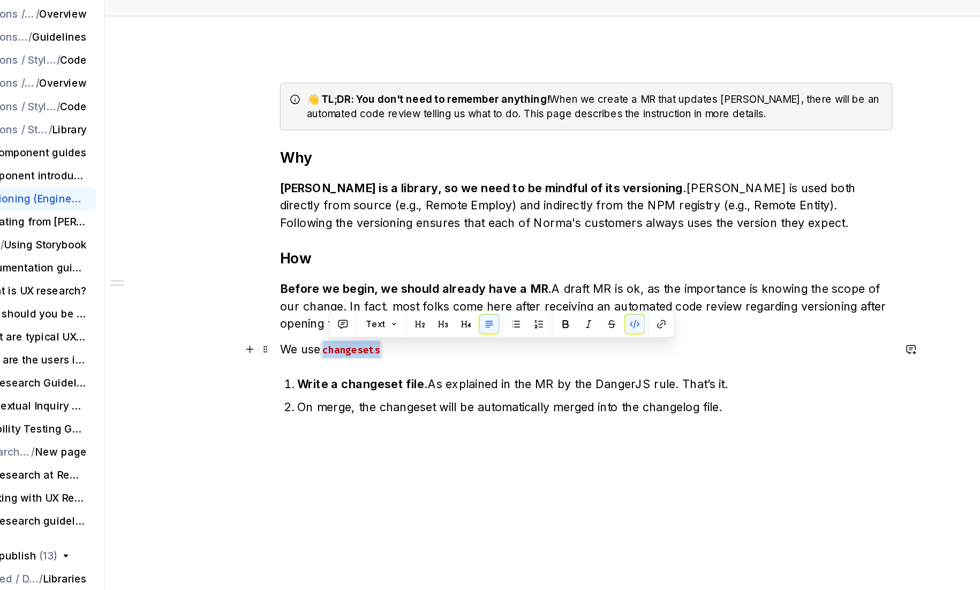
click at [453, 374] on code "changesets" at bounding box center [442, 372] width 46 height 12
click at [671, 347] on button "button" at bounding box center [672, 352] width 15 height 15
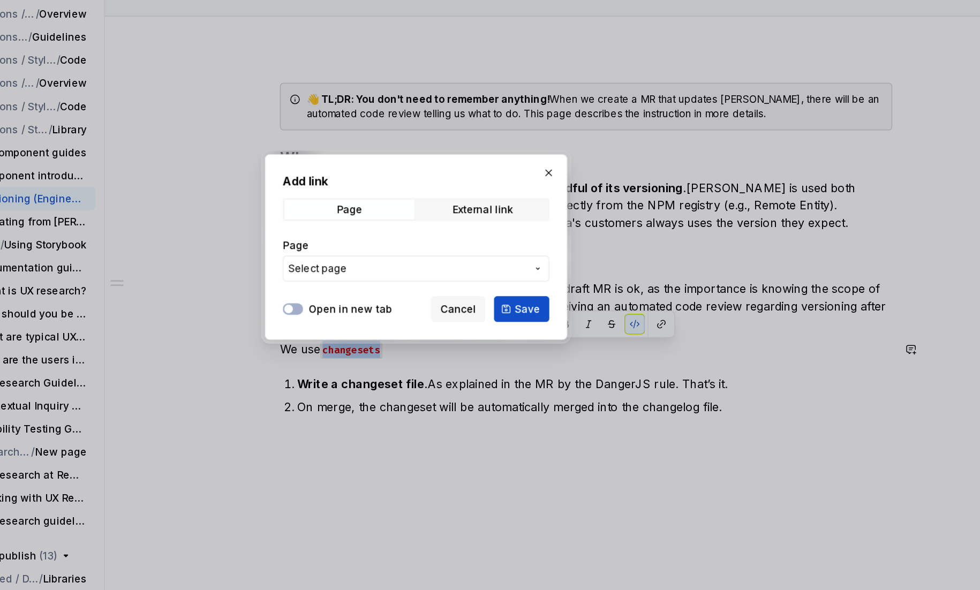
type textarea "*"
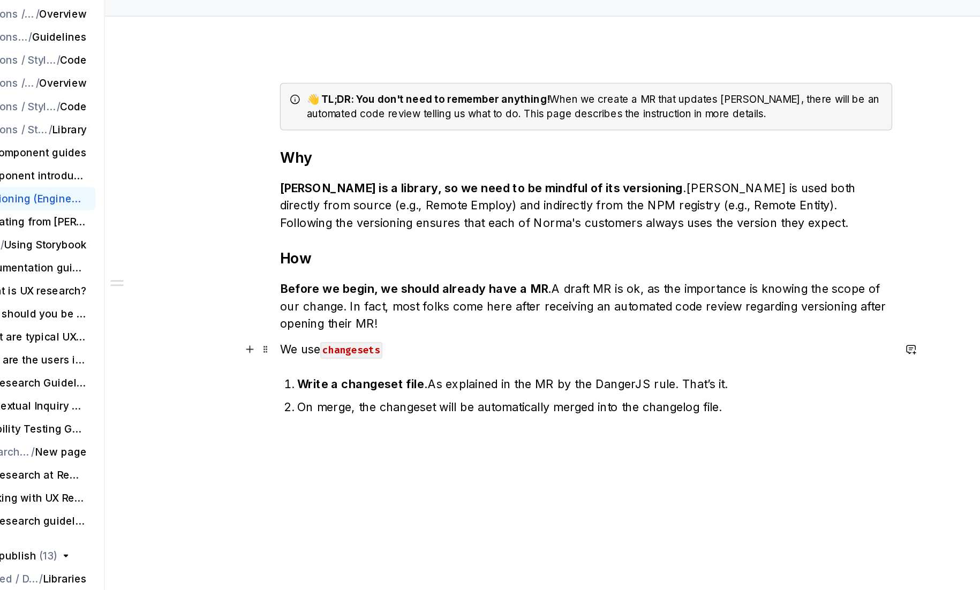
click at [446, 371] on code "changesets" at bounding box center [442, 372] width 46 height 12
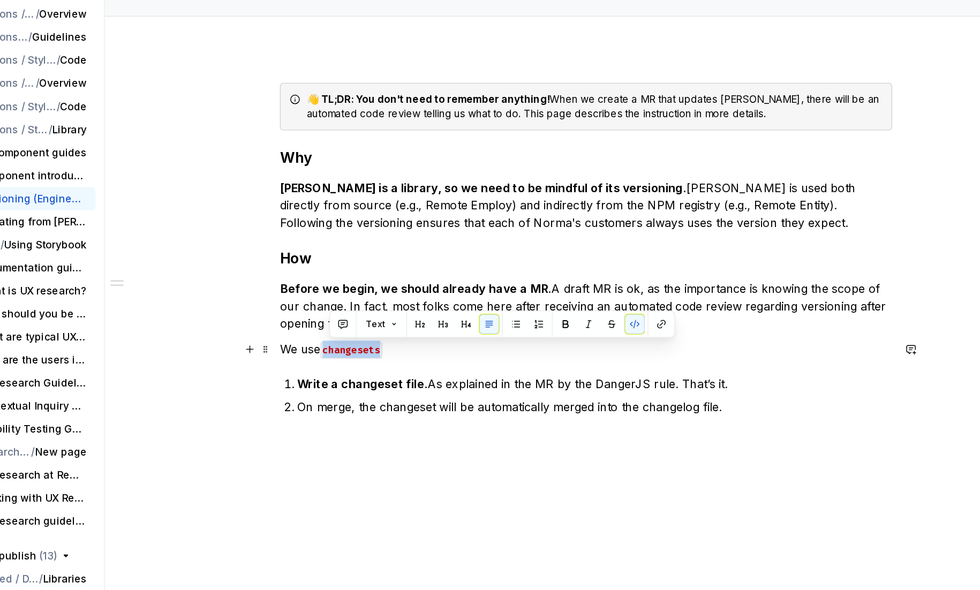
click at [446, 371] on code "changesets" at bounding box center [442, 372] width 46 height 12
click at [671, 355] on button "button" at bounding box center [672, 352] width 15 height 15
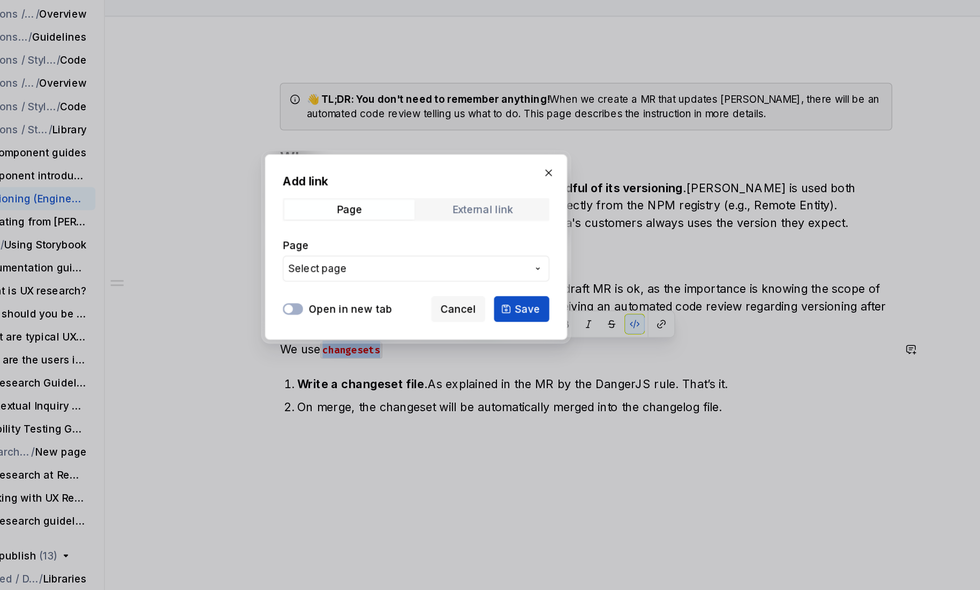
click at [521, 268] on div "External link" at bounding box center [540, 267] width 46 height 9
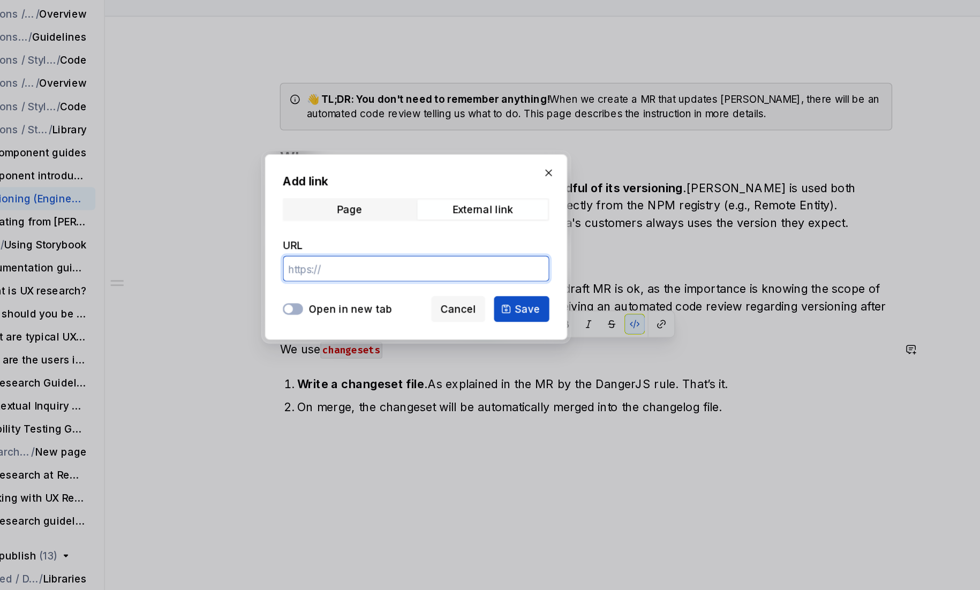
click at [460, 312] on input "URL" at bounding box center [490, 310] width 198 height 19
paste input "[URL][DOMAIN_NAME]"
type input "[URL][DOMAIN_NAME]"
click at [400, 338] on button "Open in new tab" at bounding box center [398, 341] width 15 height 9
click at [578, 340] on span "Save" at bounding box center [572, 341] width 19 height 11
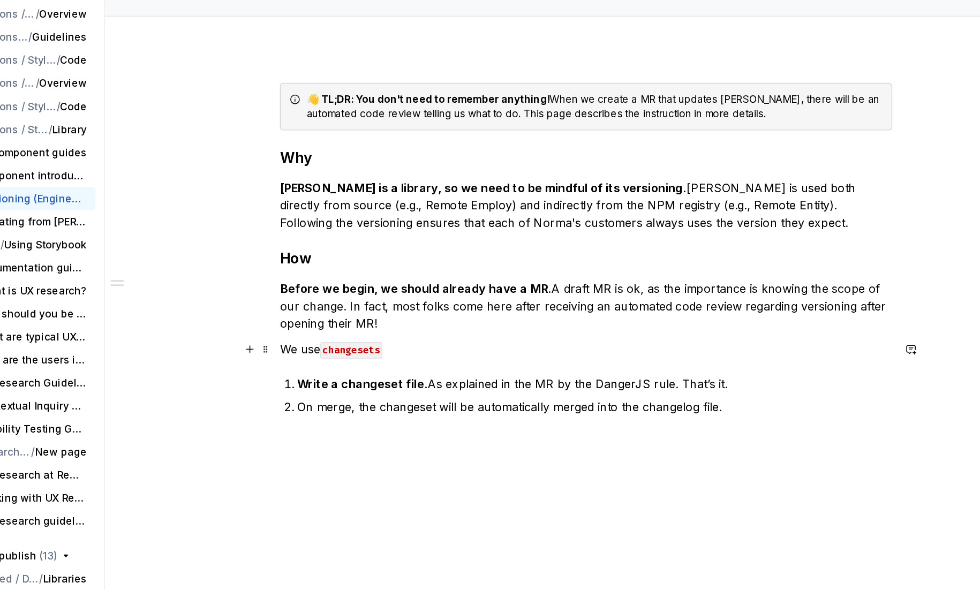
click at [507, 374] on p "We use changesets" at bounding box center [616, 371] width 455 height 13
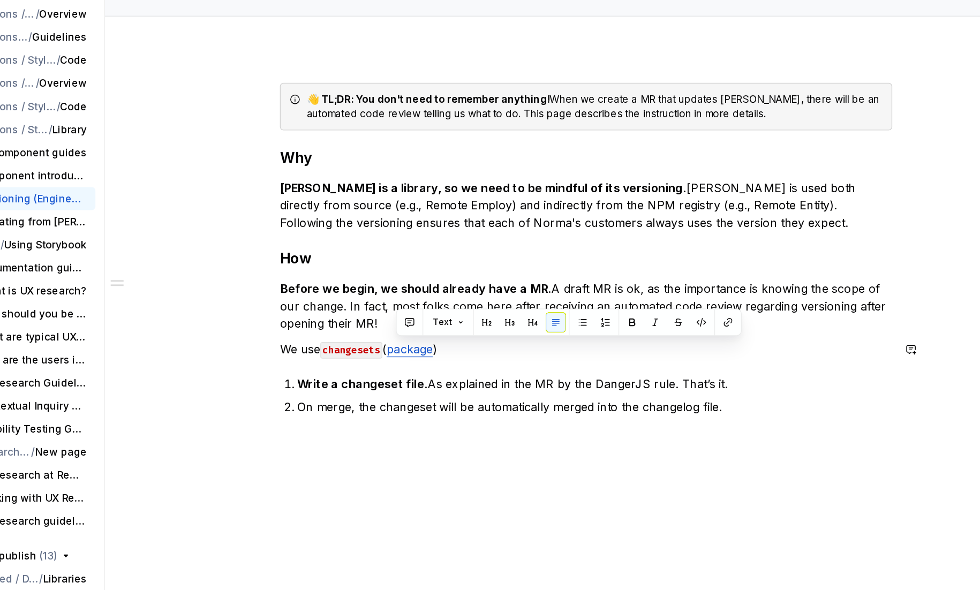
click at [542, 379] on div "👋 TL;DR: You don't need to remember anything! When we create a MR that updates …" at bounding box center [616, 296] width 455 height 247
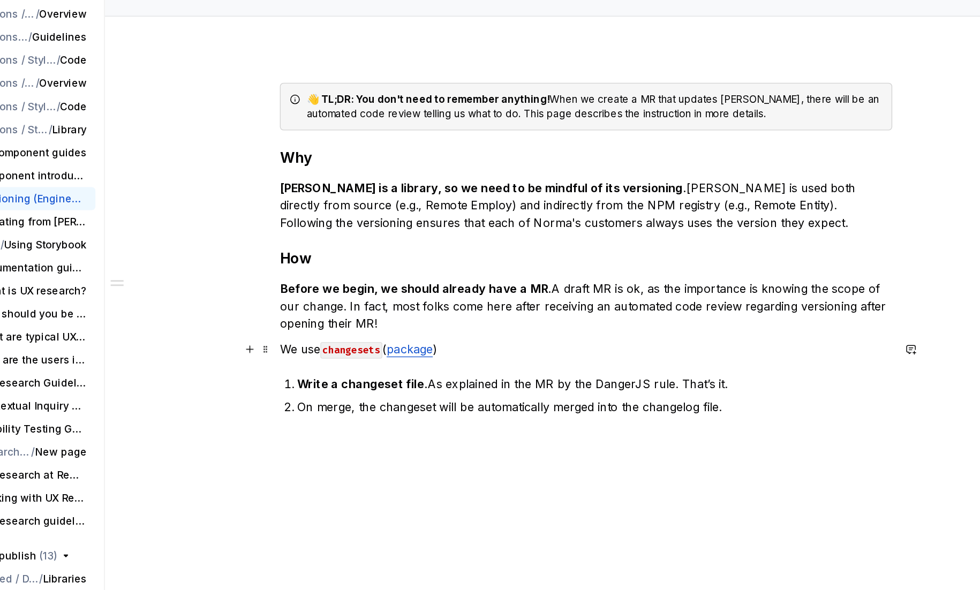
click at [534, 372] on p "We use changesets ( package )" at bounding box center [616, 371] width 455 height 13
click at [481, 354] on p "Before we begin, we should already have a MR. A draft MR is ok, as the importan…" at bounding box center [616, 339] width 455 height 39
click at [523, 371] on p "We use changesets ( package )." at bounding box center [616, 371] width 455 height 13
click at [685, 395] on p "Write a changeset file. As explained in the MR by the DangerJS rule. That’s it." at bounding box center [623, 396] width 442 height 13
click at [588, 414] on p "That’s it! On merge, the changeset will be automatically merged into the change…" at bounding box center [623, 413] width 442 height 13
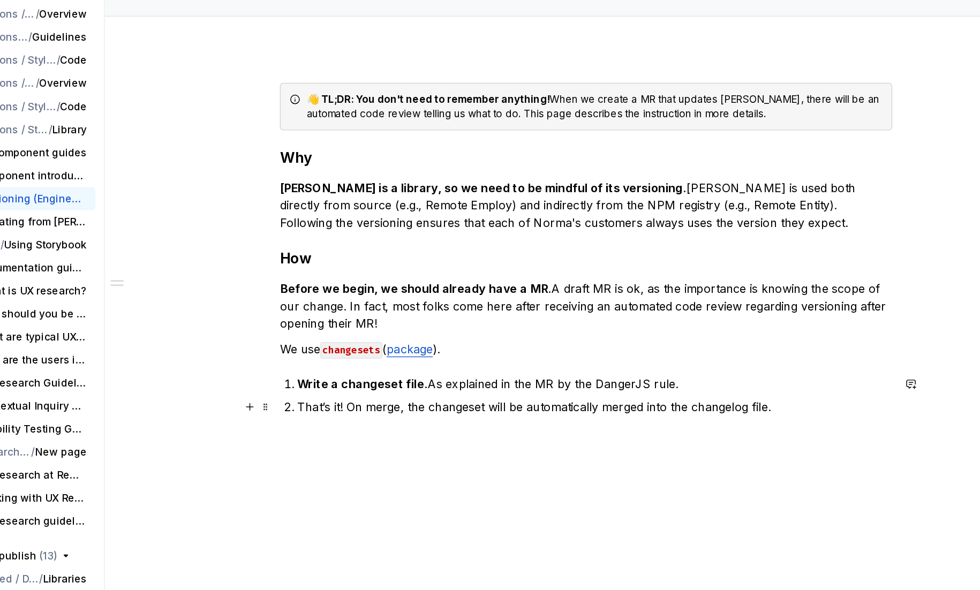
click at [588, 414] on p "That’s it! On merge, the changeset will be automatically merged into the change…" at bounding box center [623, 413] width 442 height 13
click at [483, 414] on p "That’s it! On merge, the changeset will be automatically open a new MR to chang…" at bounding box center [623, 413] width 442 height 13
click at [783, 410] on p "That’s it! On merge, a new MR is automatically created to merge with [PERSON_NA…" at bounding box center [623, 413] width 442 height 13
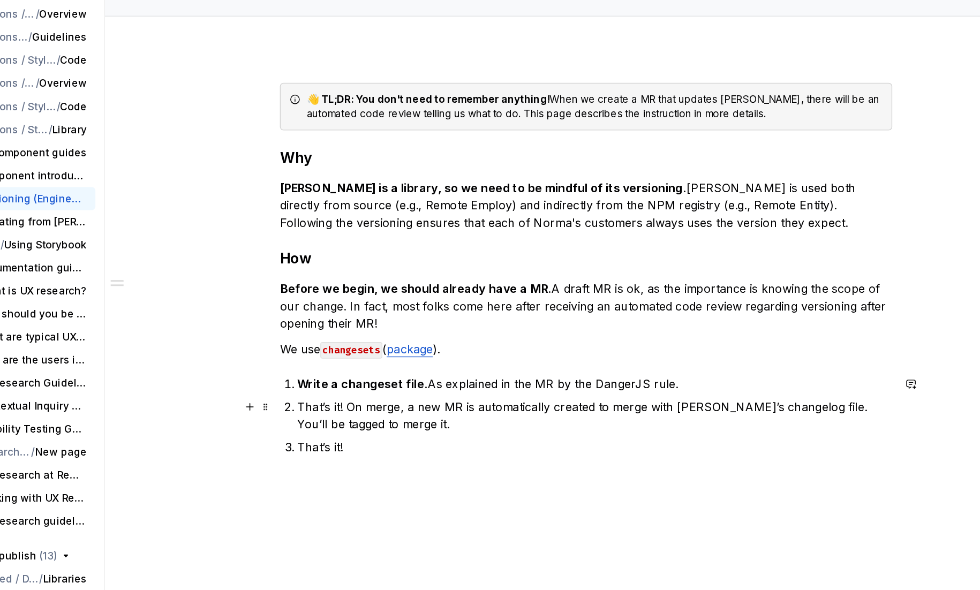
click at [442, 415] on p "That’s it! On merge, a new MR is automatically created to merge with [PERSON_NA…" at bounding box center [623, 420] width 442 height 26
click at [418, 397] on strong "Write a changeset file." at bounding box center [450, 396] width 97 height 11
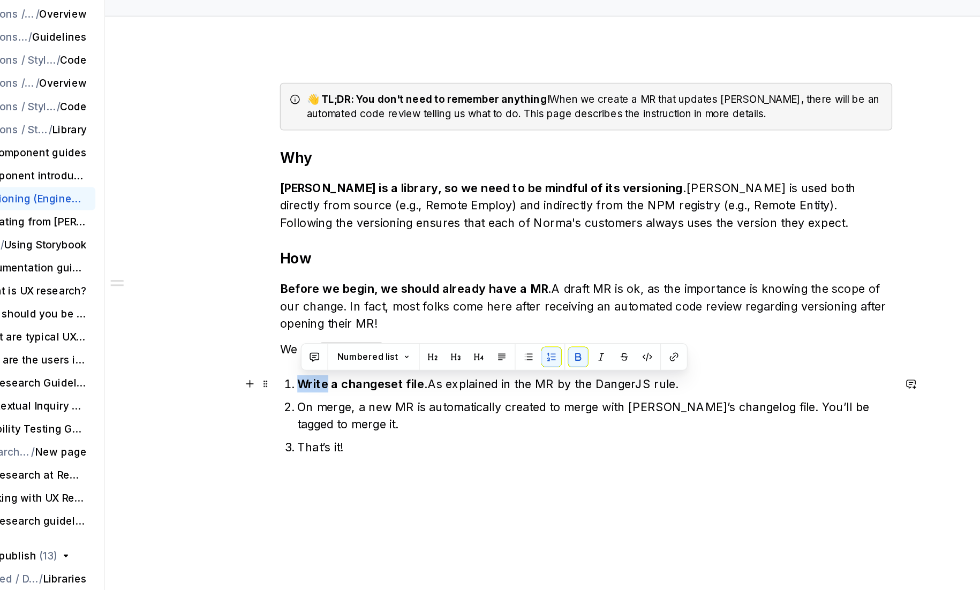
click at [418, 397] on strong "Write a changeset file." at bounding box center [450, 396] width 97 height 11
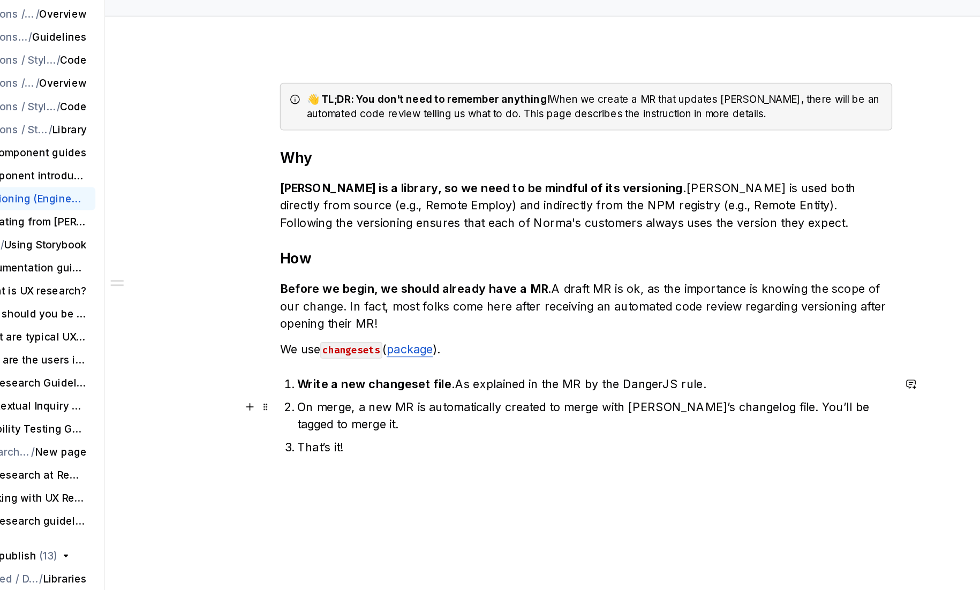
click at [448, 427] on p "On merge, a new MR is automatically created to merge with [PERSON_NAME]’s chang…" at bounding box center [623, 420] width 442 height 26
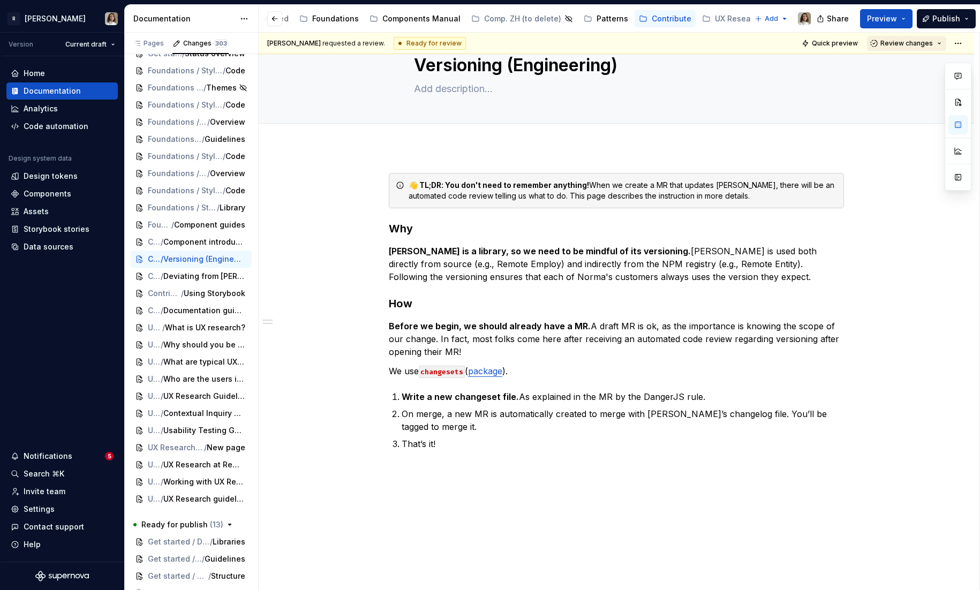
click at [905, 39] on span "Review changes" at bounding box center [906, 43] width 52 height 9
click at [878, 72] on div "This page is ready to publish." at bounding box center [915, 75] width 94 height 9
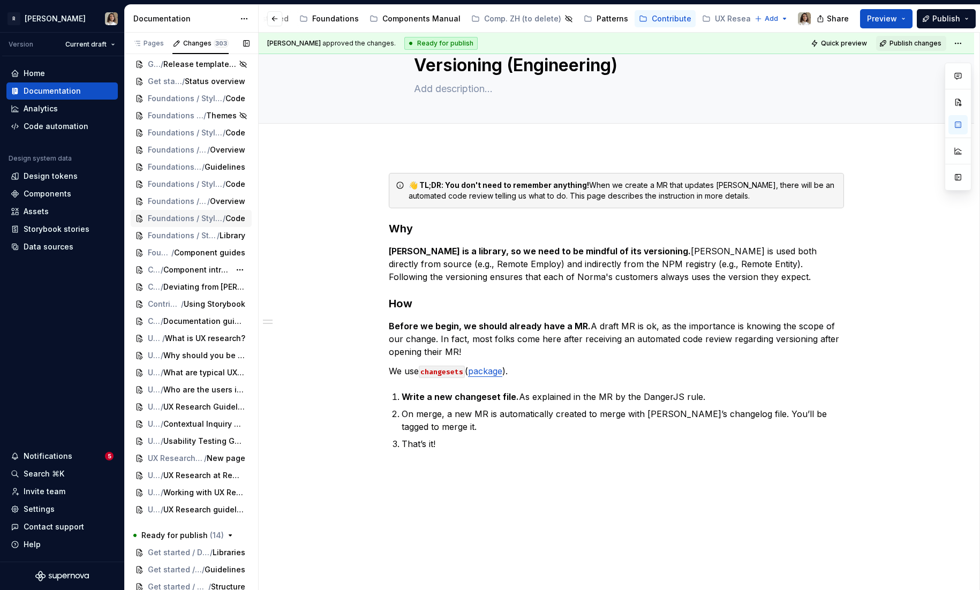
scroll to position [70, 0]
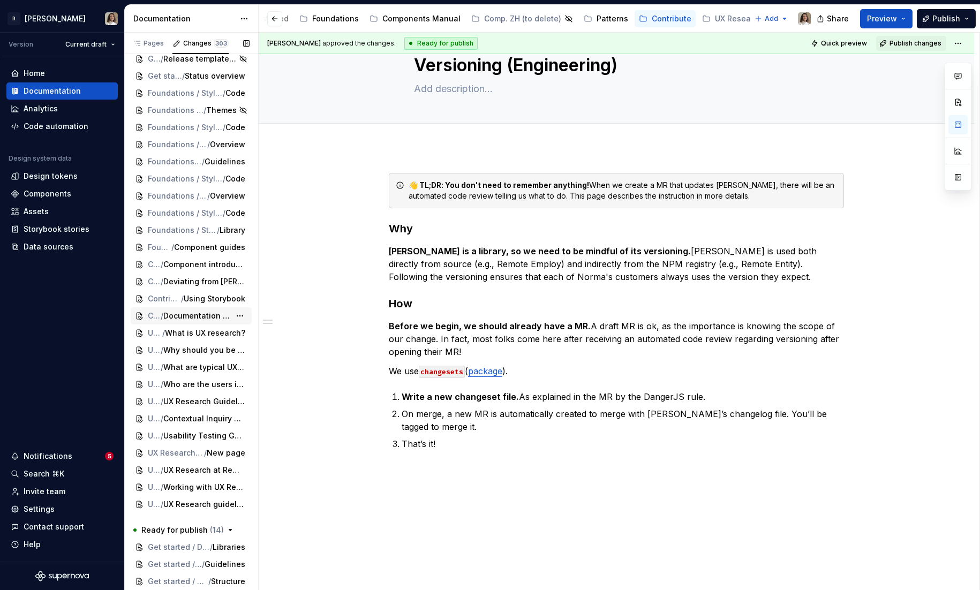
click at [171, 319] on span "Documentation guidelines" at bounding box center [196, 316] width 67 height 11
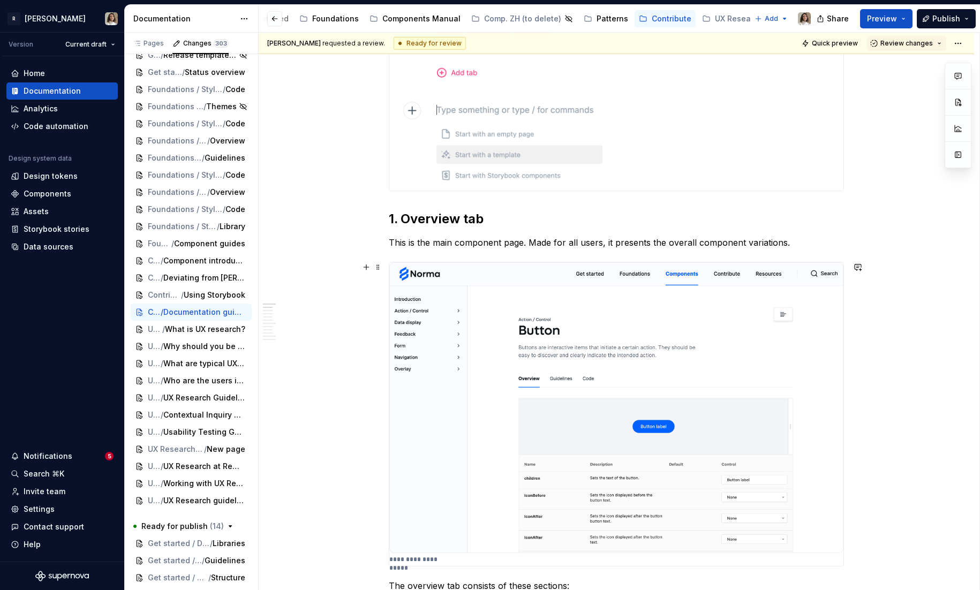
scroll to position [210, 0]
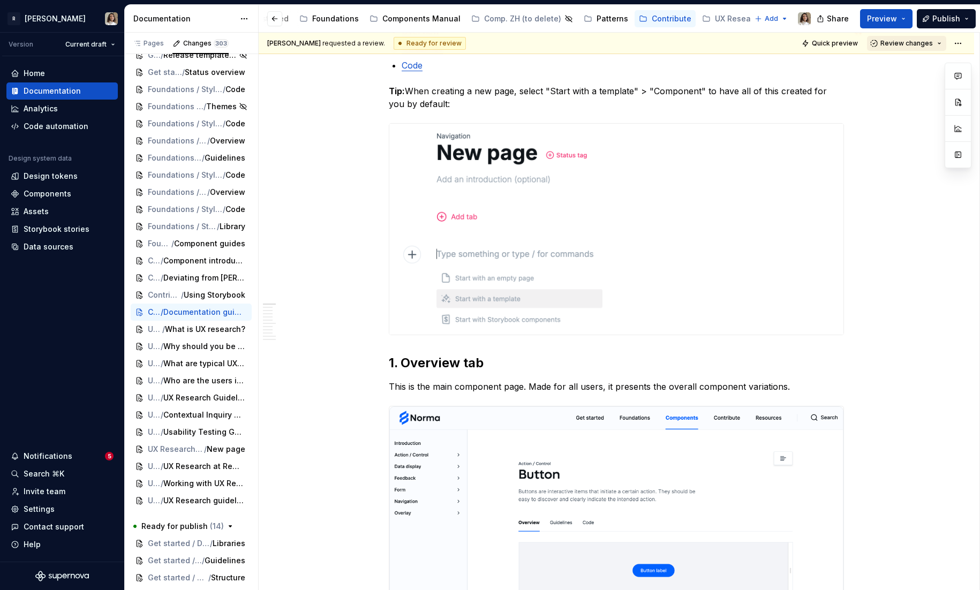
click at [891, 43] on span "Review changes" at bounding box center [906, 43] width 52 height 9
click at [863, 65] on span "Approve This page is ready to publish." at bounding box center [917, 69] width 133 height 27
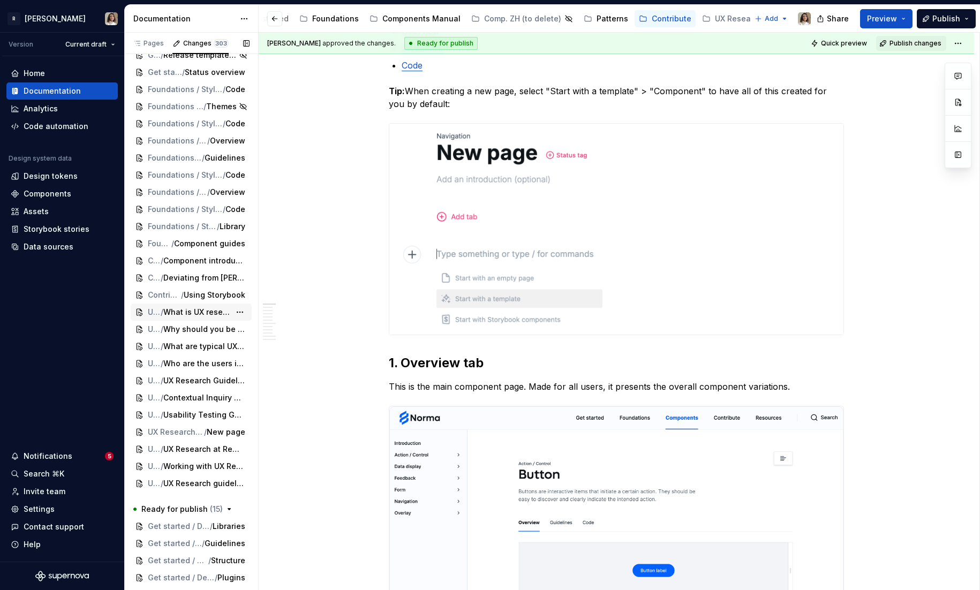
click at [185, 311] on span "What is UX research?" at bounding box center [196, 312] width 67 height 11
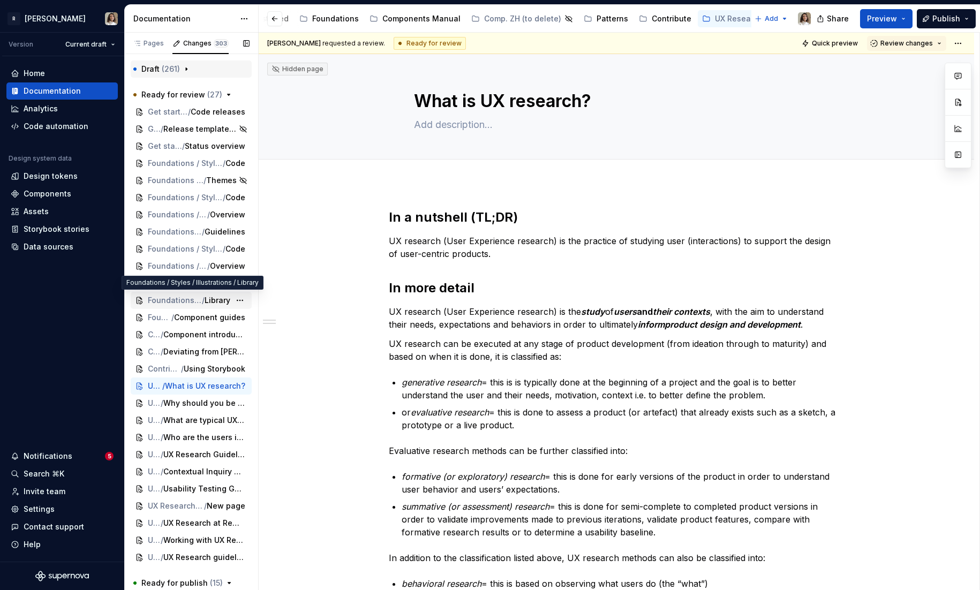
click at [172, 300] on span "Foundations / Styles / Illustrations" at bounding box center [175, 300] width 54 height 11
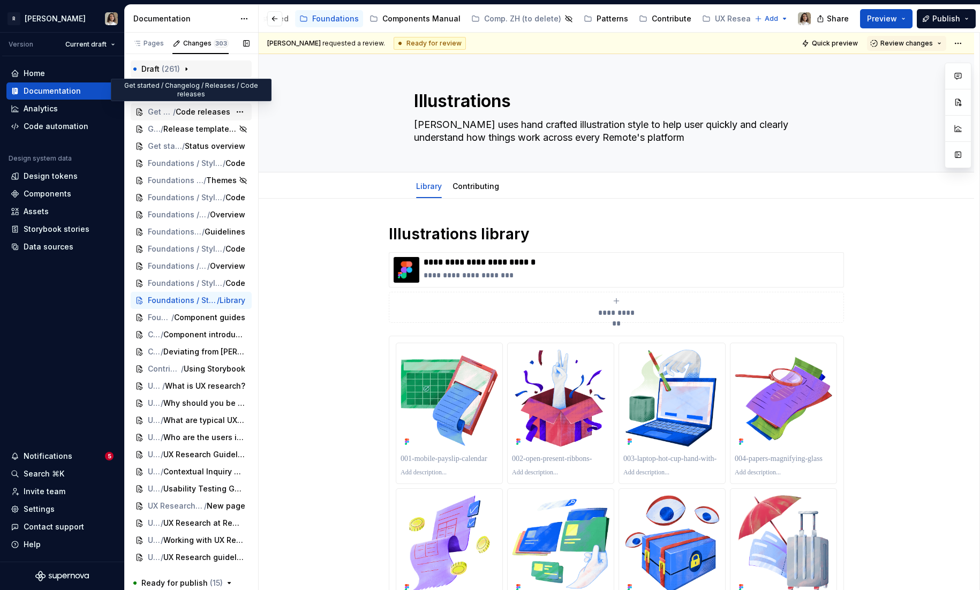
click at [179, 108] on span "Code releases" at bounding box center [203, 112] width 55 height 11
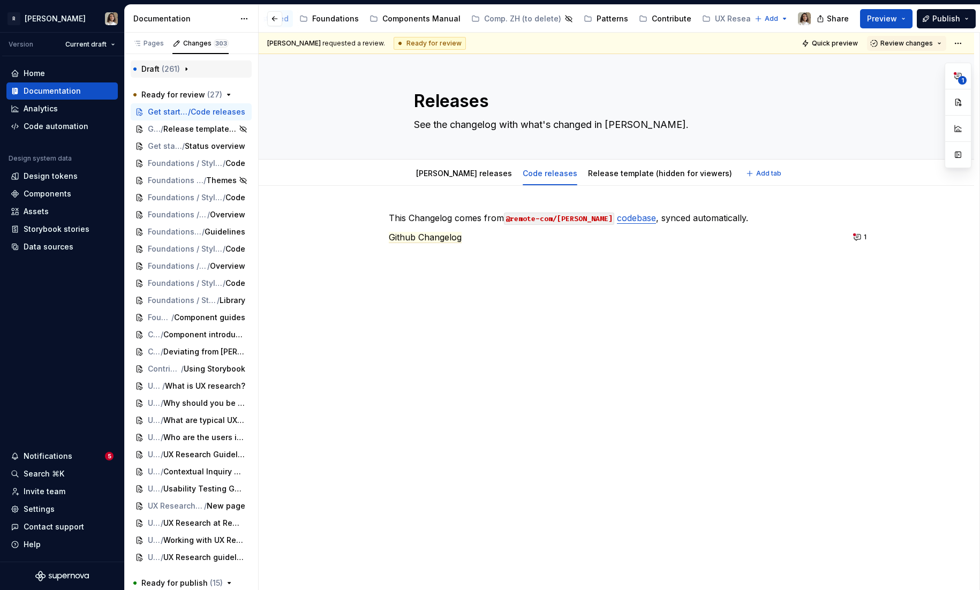
type textarea "*"
click at [468, 214] on p "This Changelog comes from @remote-com/[PERSON_NAME] codebase , synced automatic…" at bounding box center [616, 217] width 455 height 13
click at [449, 240] on span "Github Changelog" at bounding box center [425, 237] width 73 height 11
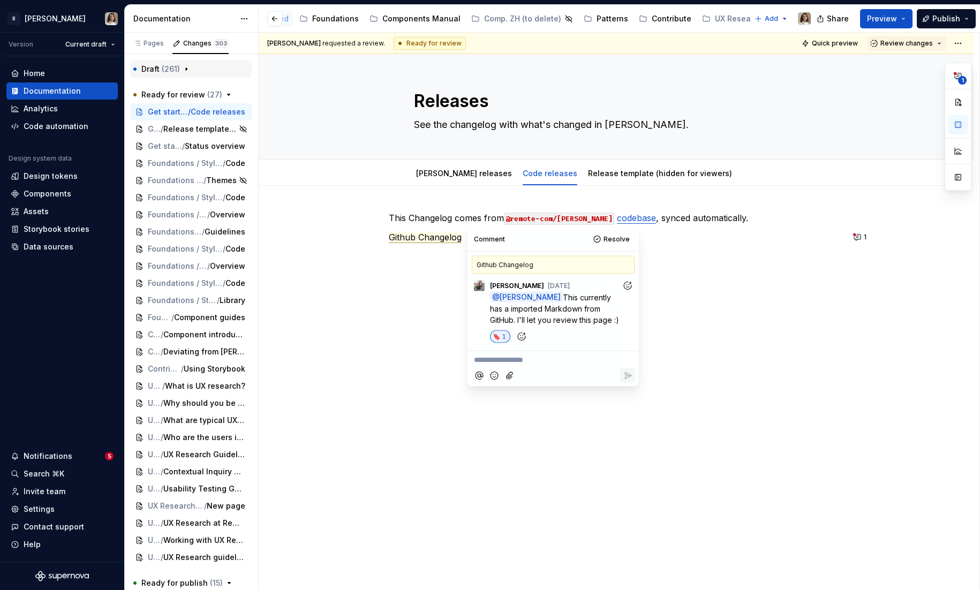
click at [497, 360] on p "**********" at bounding box center [553, 359] width 158 height 11
type textarea "*"
click at [628, 410] on icon "Reply" at bounding box center [627, 409] width 11 height 11
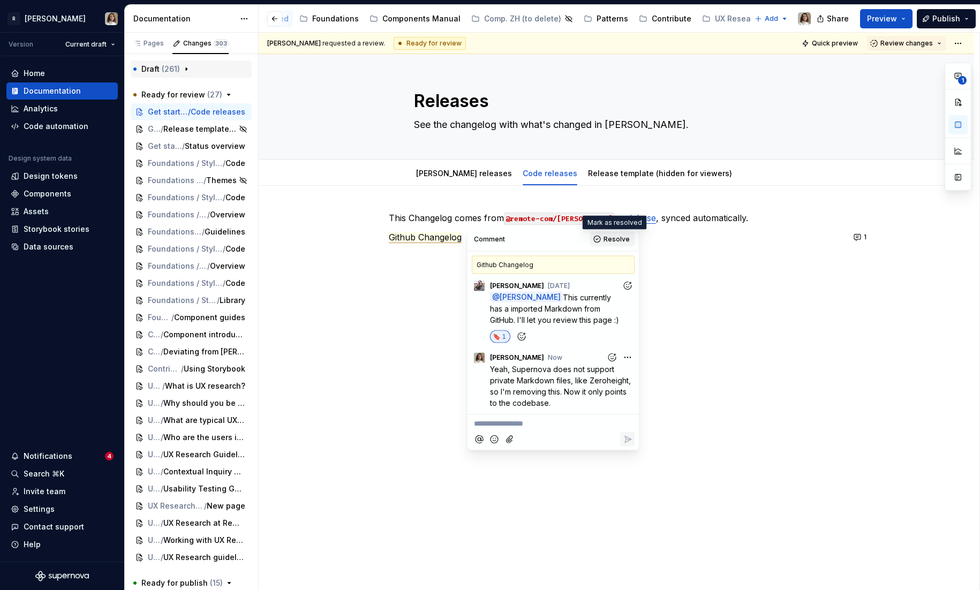
click at [615, 240] on span "Resolve" at bounding box center [616, 239] width 26 height 9
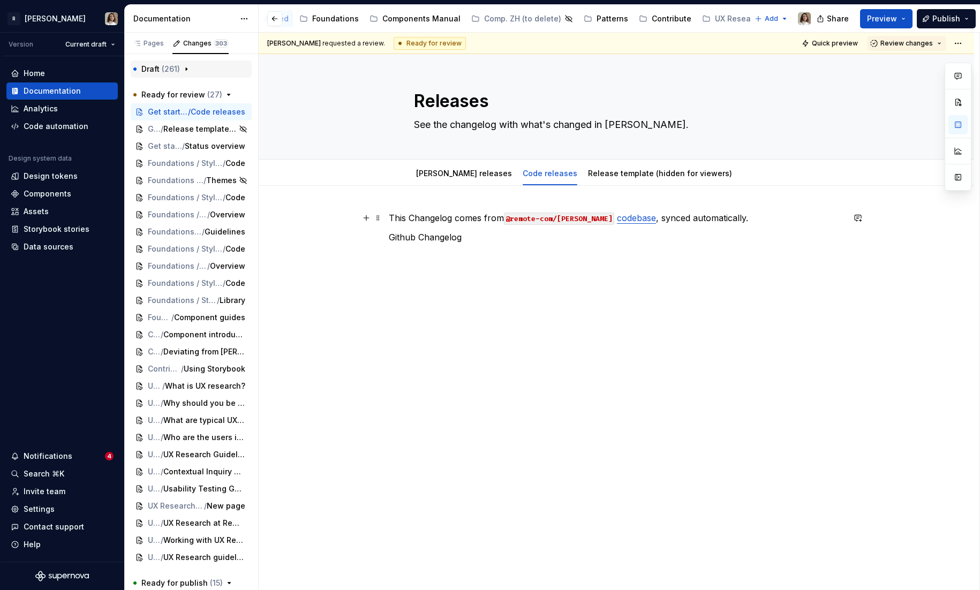
click at [396, 220] on p "This Changelog comes from @remote-com/[PERSON_NAME] codebase , synced automatic…" at bounding box center [616, 217] width 455 height 13
drag, startPoint x: 595, startPoint y: 219, endPoint x: 696, endPoint y: 214, distance: 101.3
click at [696, 215] on p "The Changelog is in @remote-com/[PERSON_NAME] codebase , synced automatically." at bounding box center [616, 217] width 455 height 13
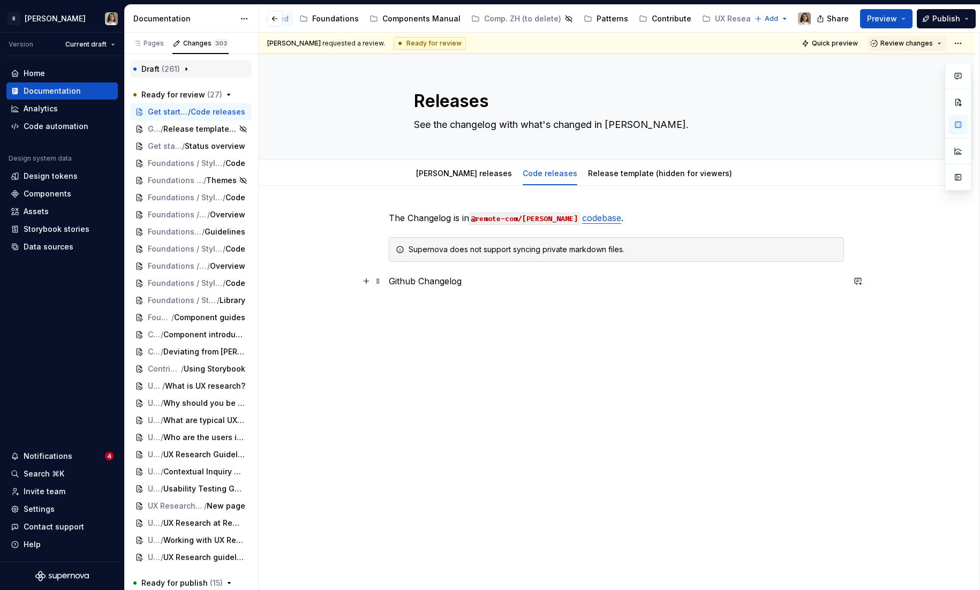
click at [441, 281] on commenthighlight "Github Changelog" at bounding box center [425, 281] width 73 height 11
click at [633, 253] on div "Supernova does not support syncing private markdown files." at bounding box center [623, 249] width 428 height 11
click at [599, 305] on div "The Changelog is in @remote-com/[PERSON_NAME] codebase . Supernova does not sup…" at bounding box center [616, 319] width 715 height 266
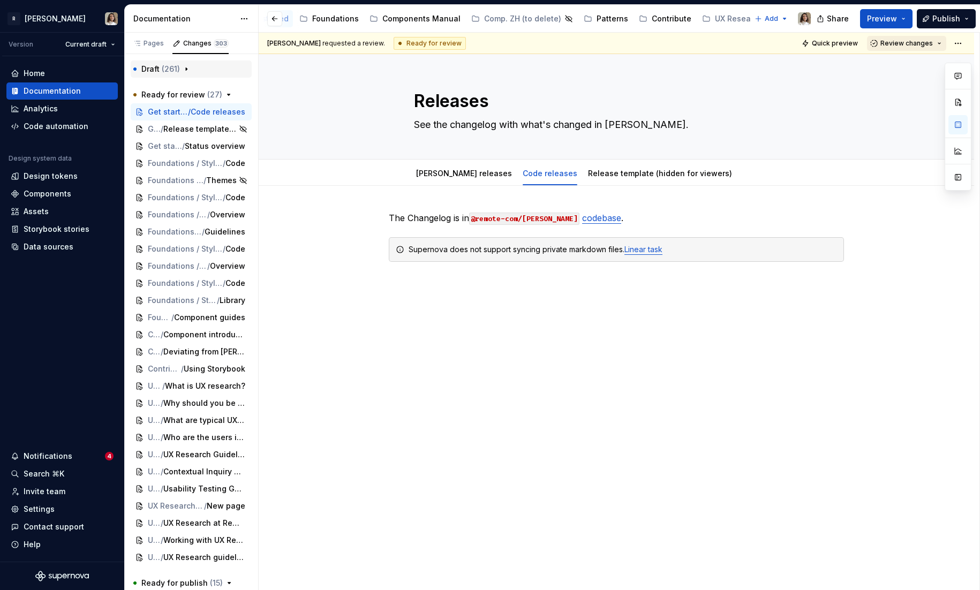
click at [888, 42] on span "Review changes" at bounding box center [906, 43] width 52 height 9
click at [868, 71] on div "This page is ready to publish." at bounding box center [915, 75] width 94 height 9
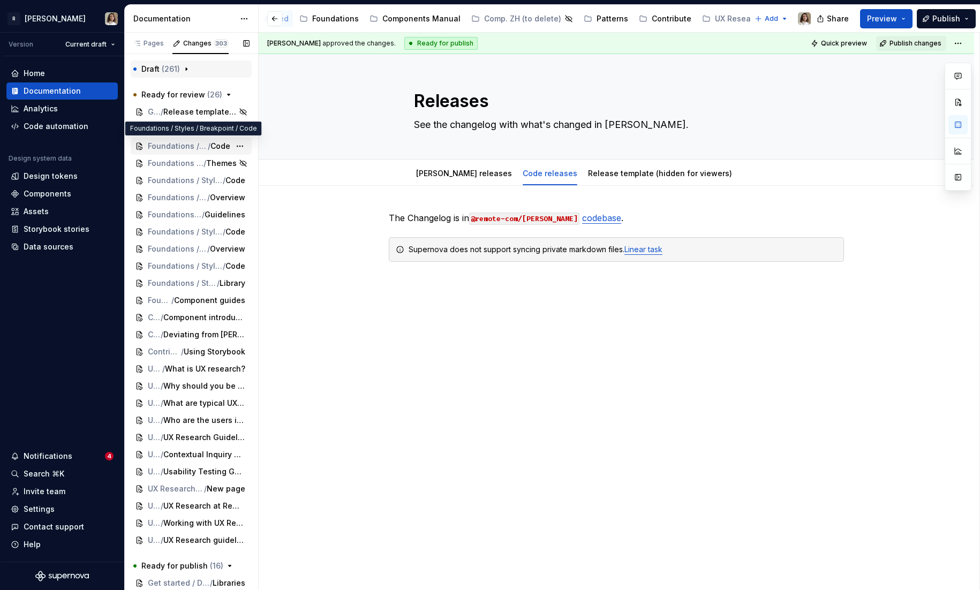
click at [173, 145] on span "Foundations / Styles / Breakpoint" at bounding box center [178, 146] width 60 height 11
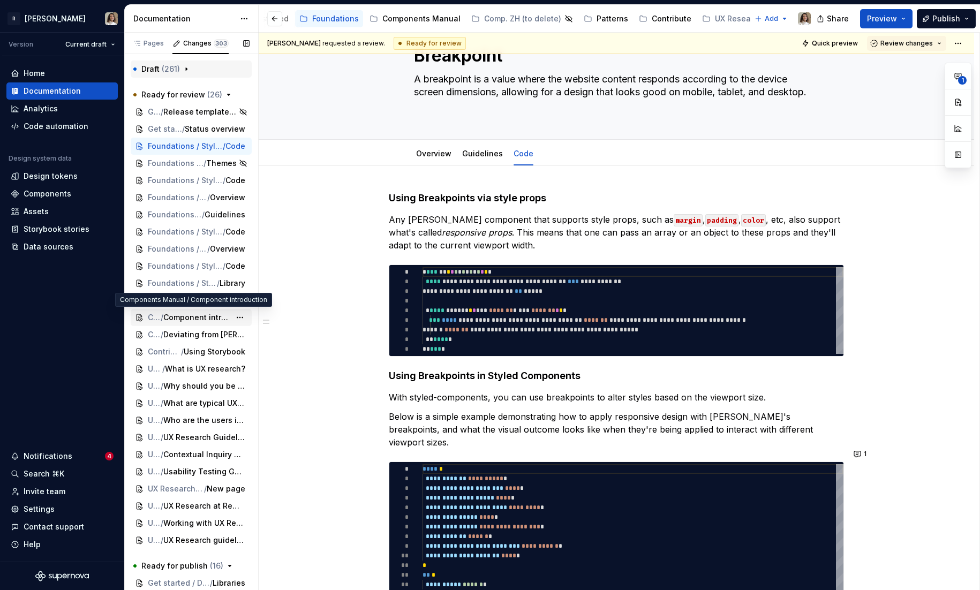
click at [179, 323] on div "Components Manual / Component introduction" at bounding box center [191, 317] width 121 height 17
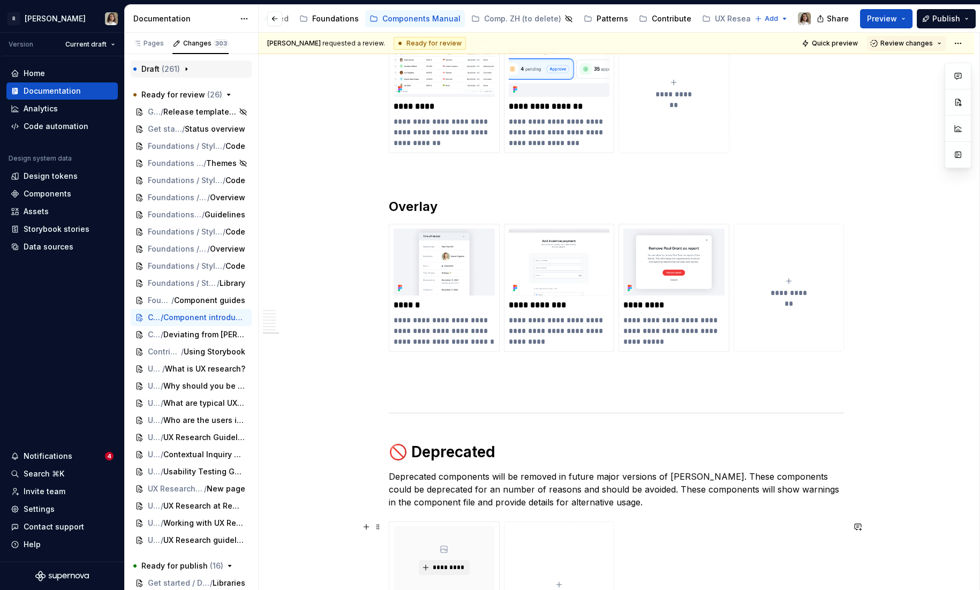
scroll to position [2828, 0]
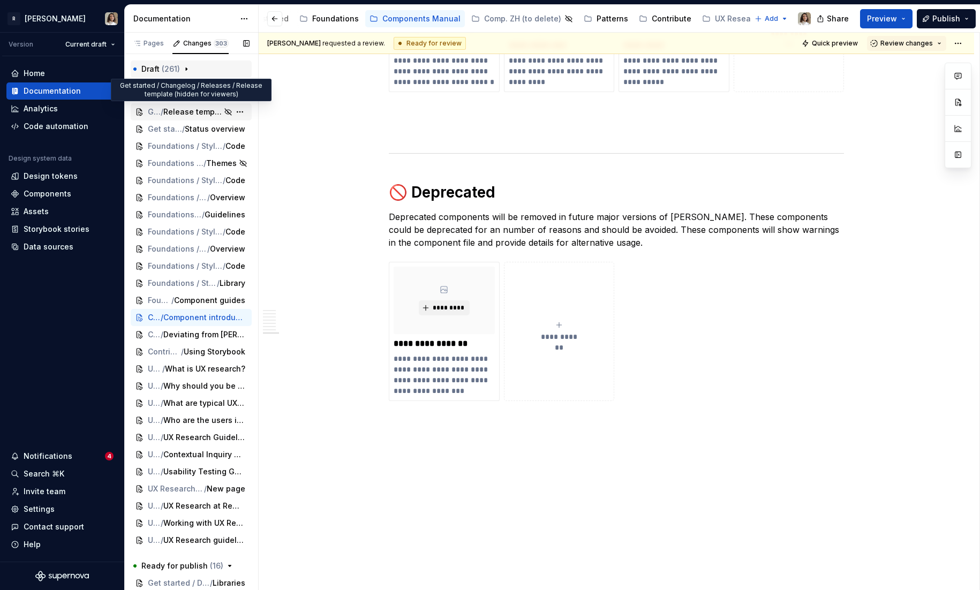
click at [183, 112] on span "Release template (hidden for viewers)" at bounding box center [192, 112] width 58 height 11
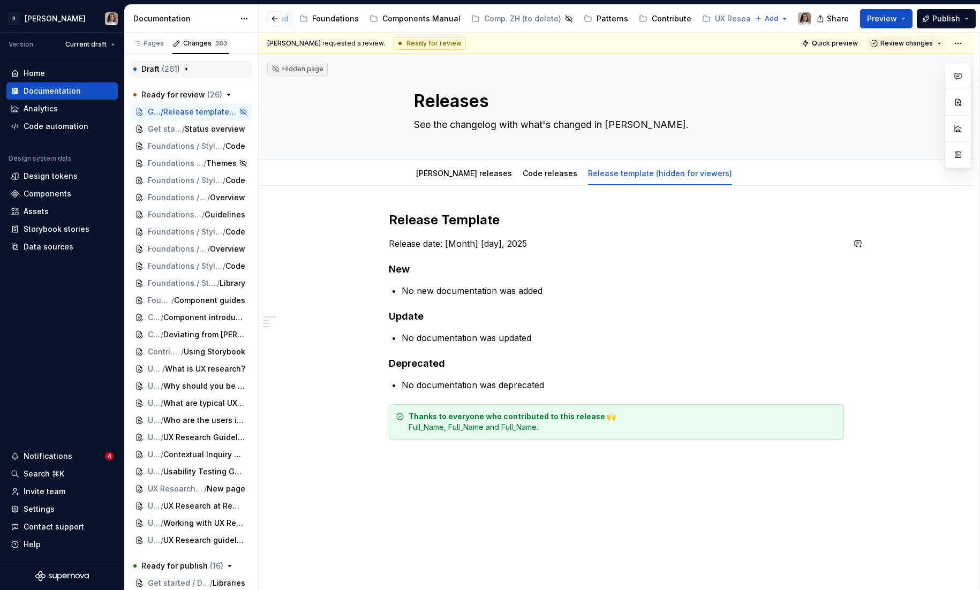
click at [483, 236] on div "Release Template Release date: [Month] [day], 2025 New No new documentation was…" at bounding box center [616, 325] width 455 height 228
click at [477, 255] on div "Release Template Release date: [Month] [day], 2025 New No new documentation was…" at bounding box center [616, 325] width 455 height 228
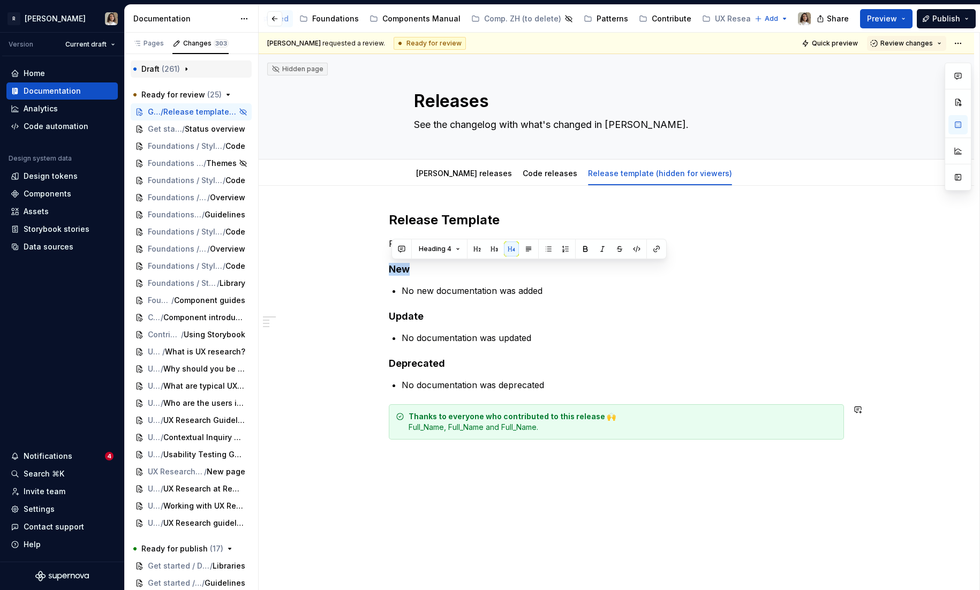
click at [472, 467] on div "Release Template Release date: [Month] [day], 2025 New No new documentation was…" at bounding box center [616, 408] width 715 height 444
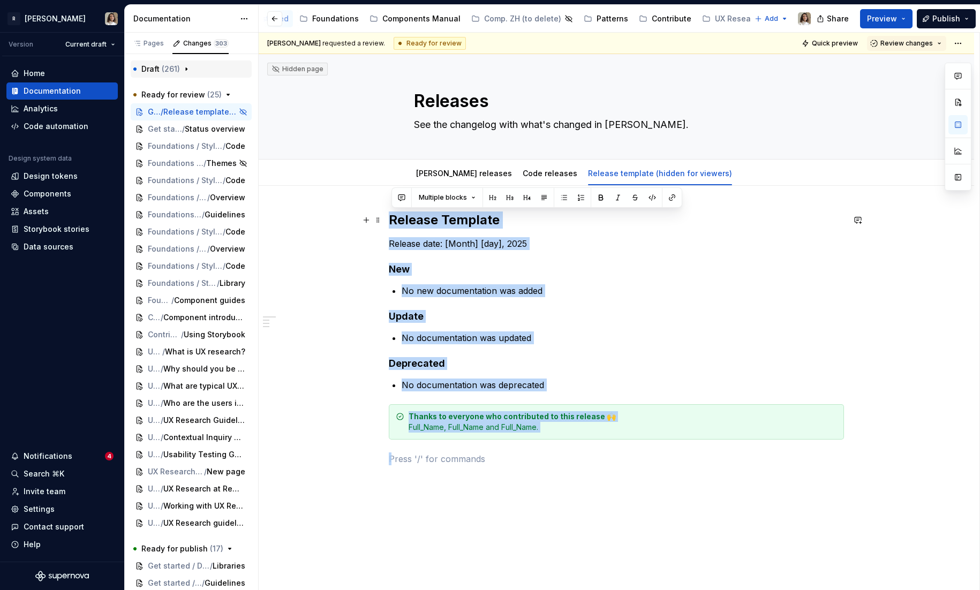
drag, startPoint x: 487, startPoint y: 464, endPoint x: 392, endPoint y: 223, distance: 258.9
click at [392, 223] on div "Release Template Release date: [Month] [day], 2025 New No new documentation was…" at bounding box center [616, 338] width 455 height 254
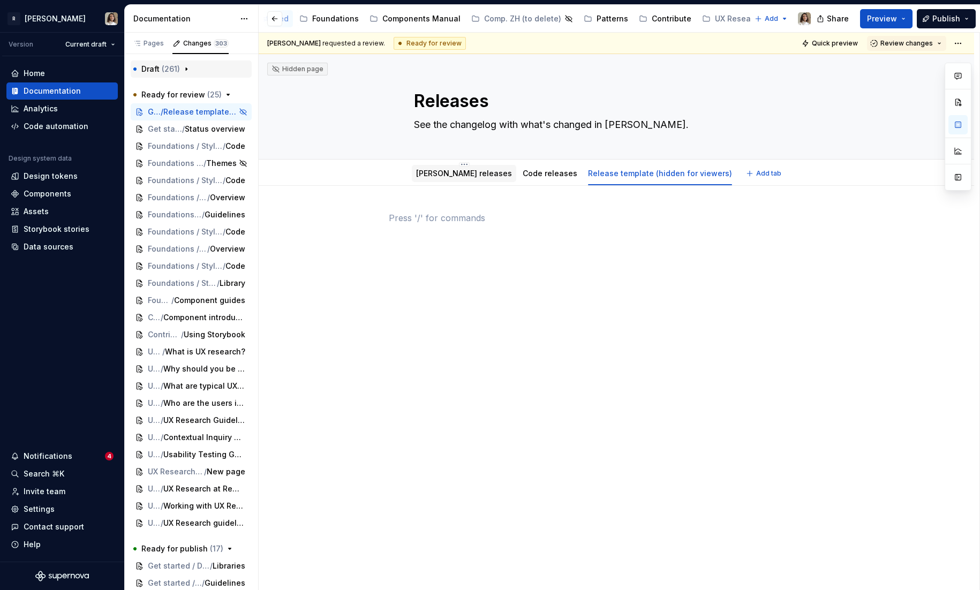
click at [447, 178] on link "[PERSON_NAME] releases" at bounding box center [464, 173] width 96 height 9
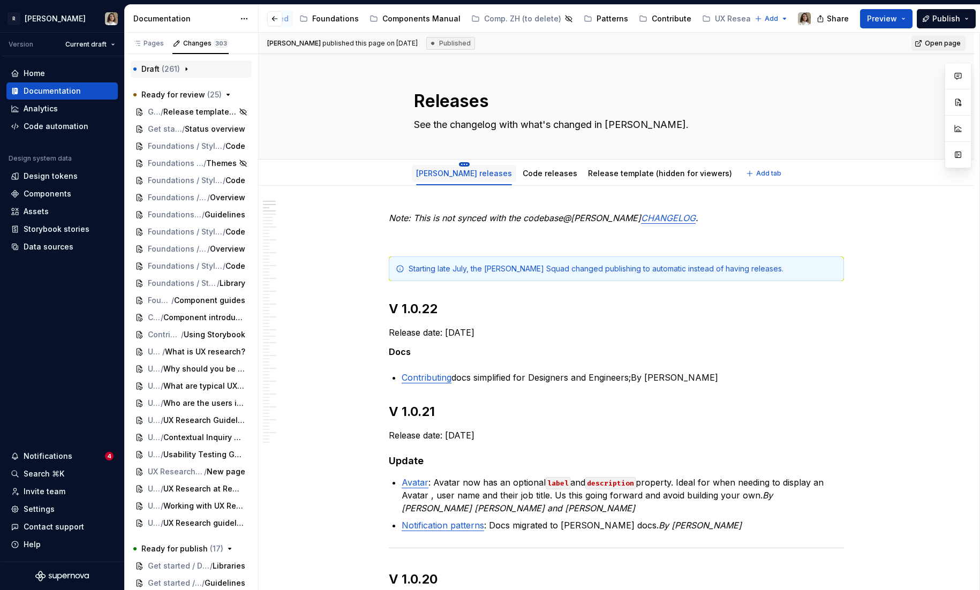
click at [447, 164] on html "R [PERSON_NAME] Version Current draft Home Documentation Analytics Code automat…" at bounding box center [490, 295] width 980 height 590
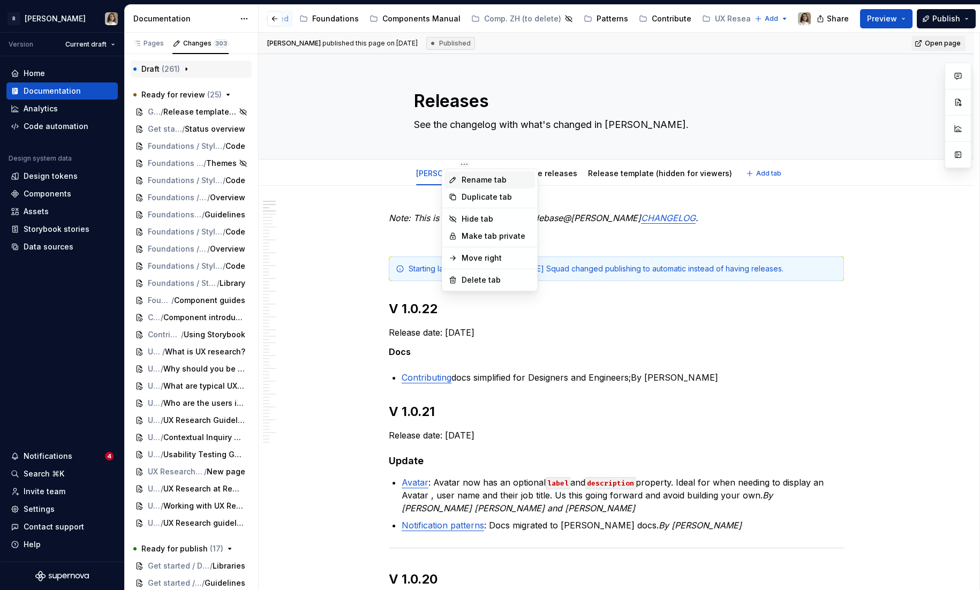
click at [459, 179] on div "Rename tab" at bounding box center [489, 179] width 91 height 17
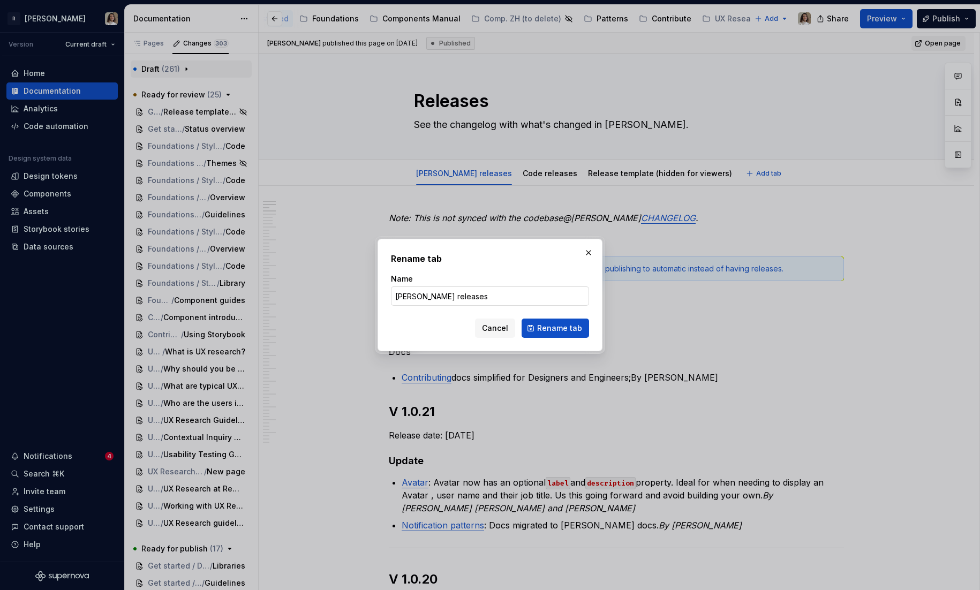
click at [403, 298] on input "[PERSON_NAME] releases" at bounding box center [490, 295] width 198 height 19
click at [586, 252] on button "button" at bounding box center [588, 252] width 15 height 15
type textarea "*"
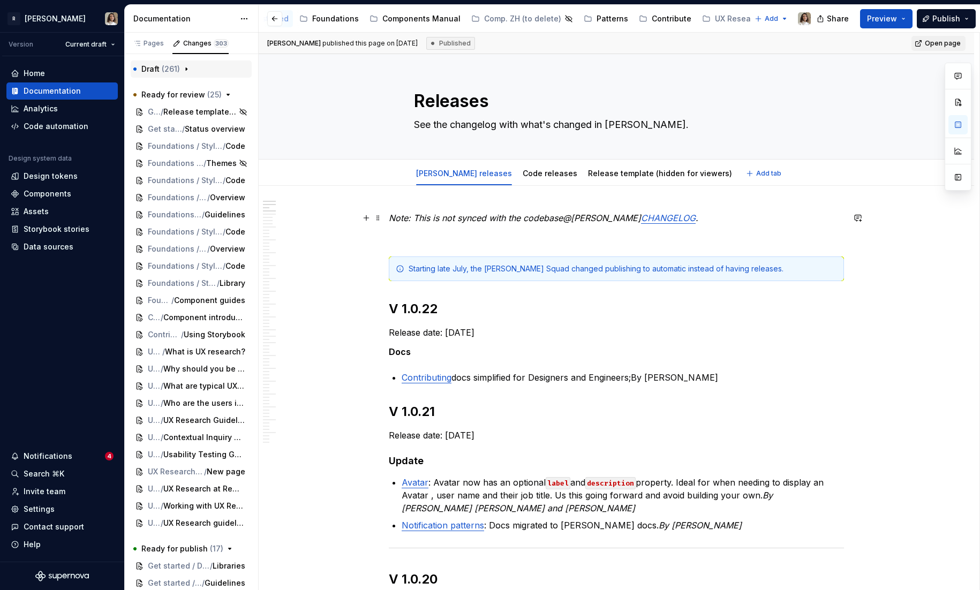
click at [641, 217] on em "CHANGELOG" at bounding box center [668, 218] width 55 height 11
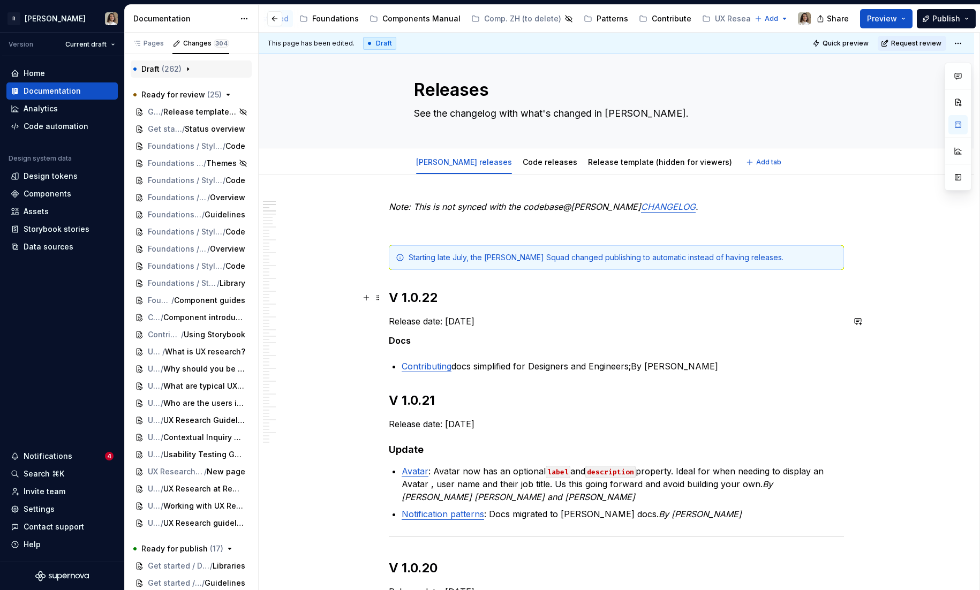
scroll to position [7, 0]
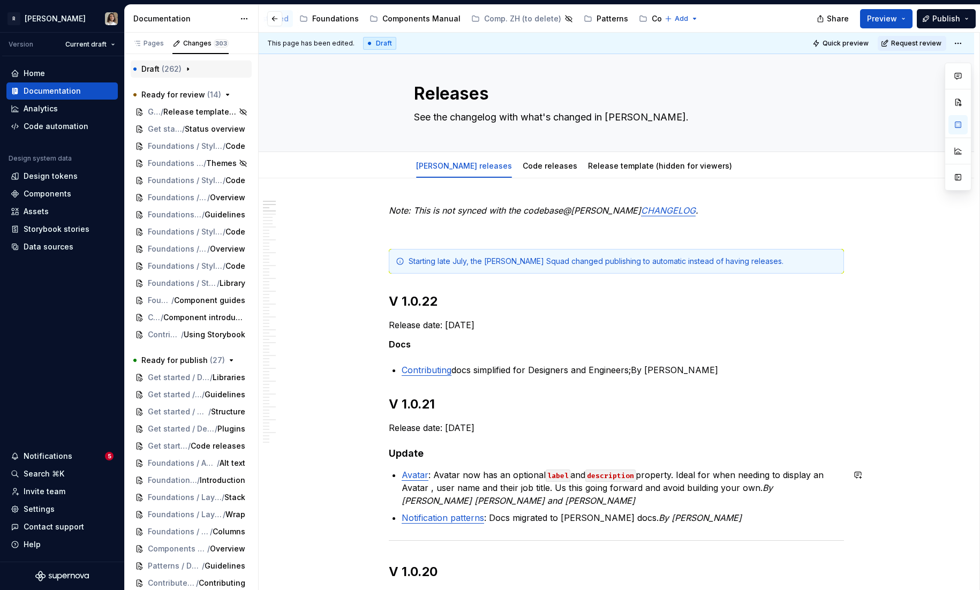
type textarea "*"
